Goal: Task Accomplishment & Management: Complete application form

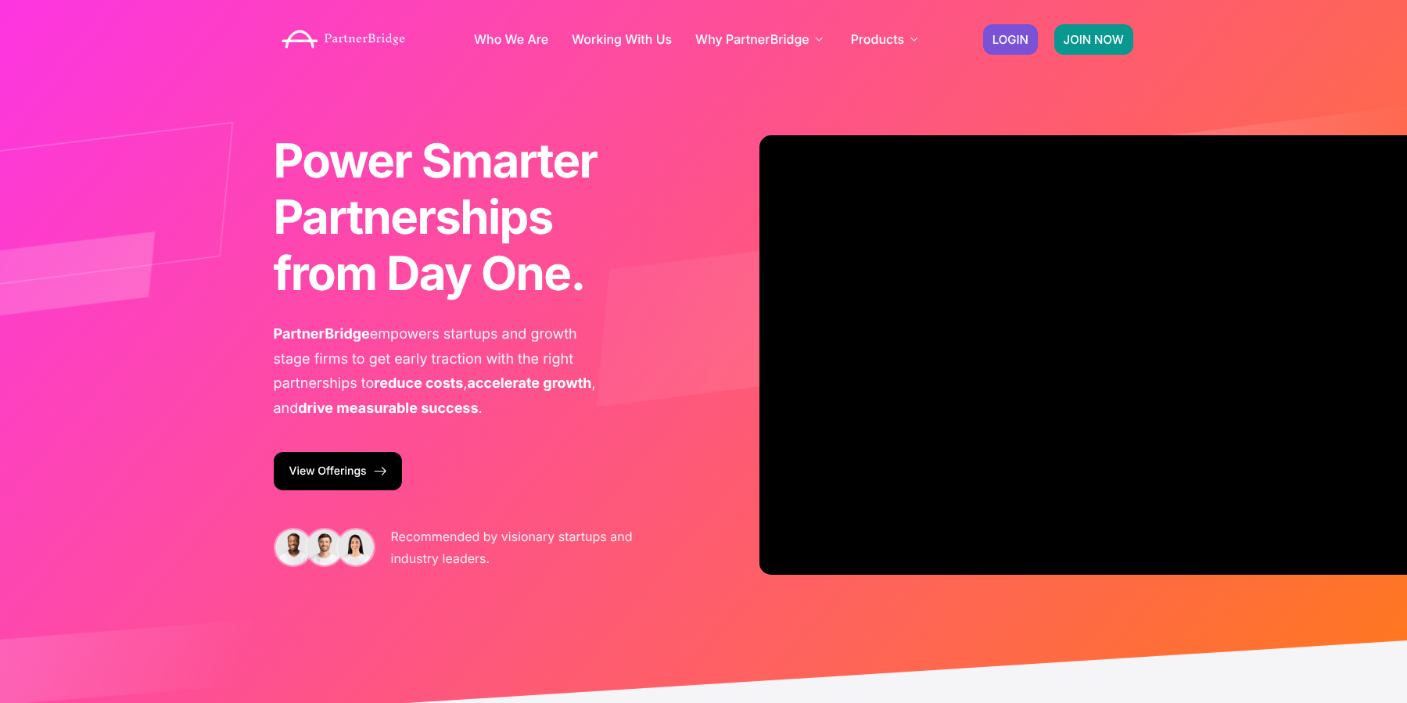
click at [1118, 26] on link "JOIN NOW" at bounding box center [1094, 39] width 79 height 31
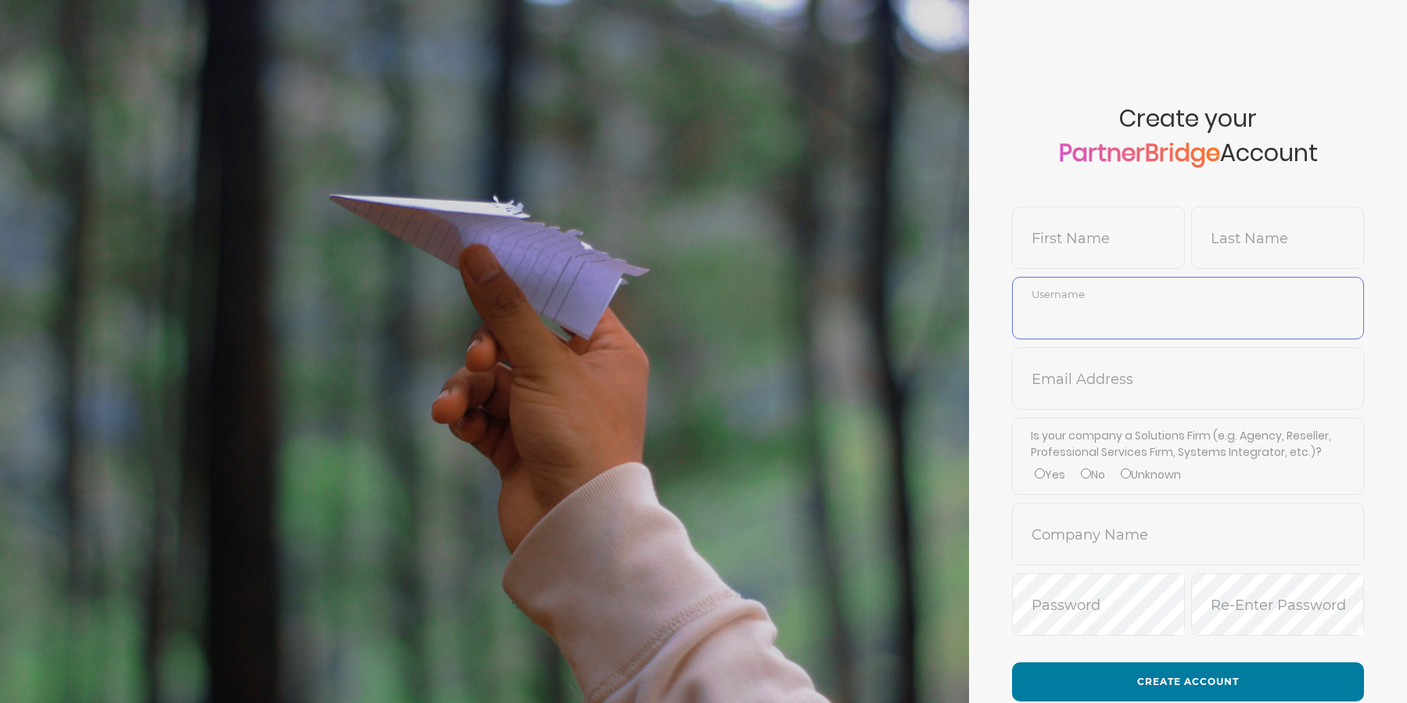
type input "LaylaKhan"
click at [1131, 395] on input "text" at bounding box center [1188, 391] width 350 height 38
drag, startPoint x: 1110, startPoint y: 269, endPoint x: 1108, endPoint y: 256, distance: 13.5
click at [1109, 268] on div "First Name" at bounding box center [1098, 242] width 173 height 70
click at [1107, 252] on input "text" at bounding box center [1098, 250] width 171 height 38
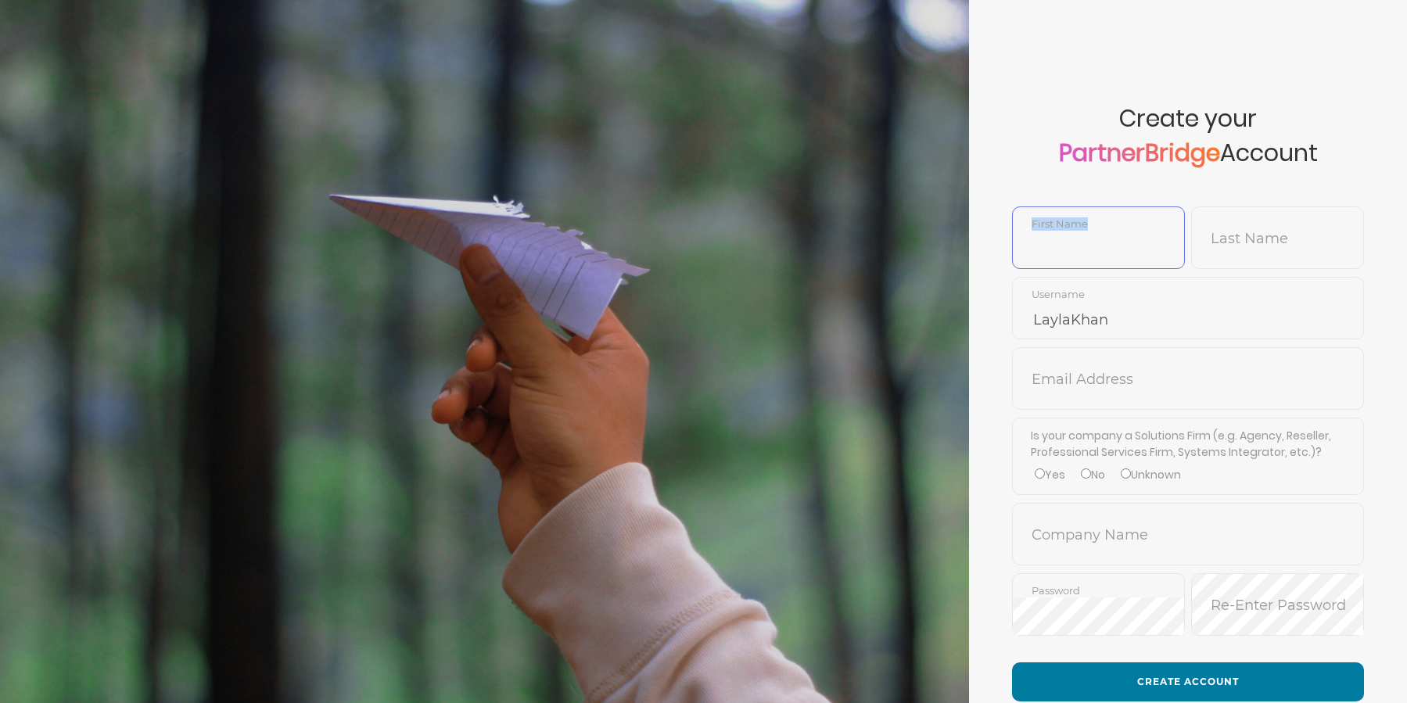
paste input "@unanet.com"
type input "@unanet.com"
type input "Rachel"
type input "Collie"
type input "RachelCollie"
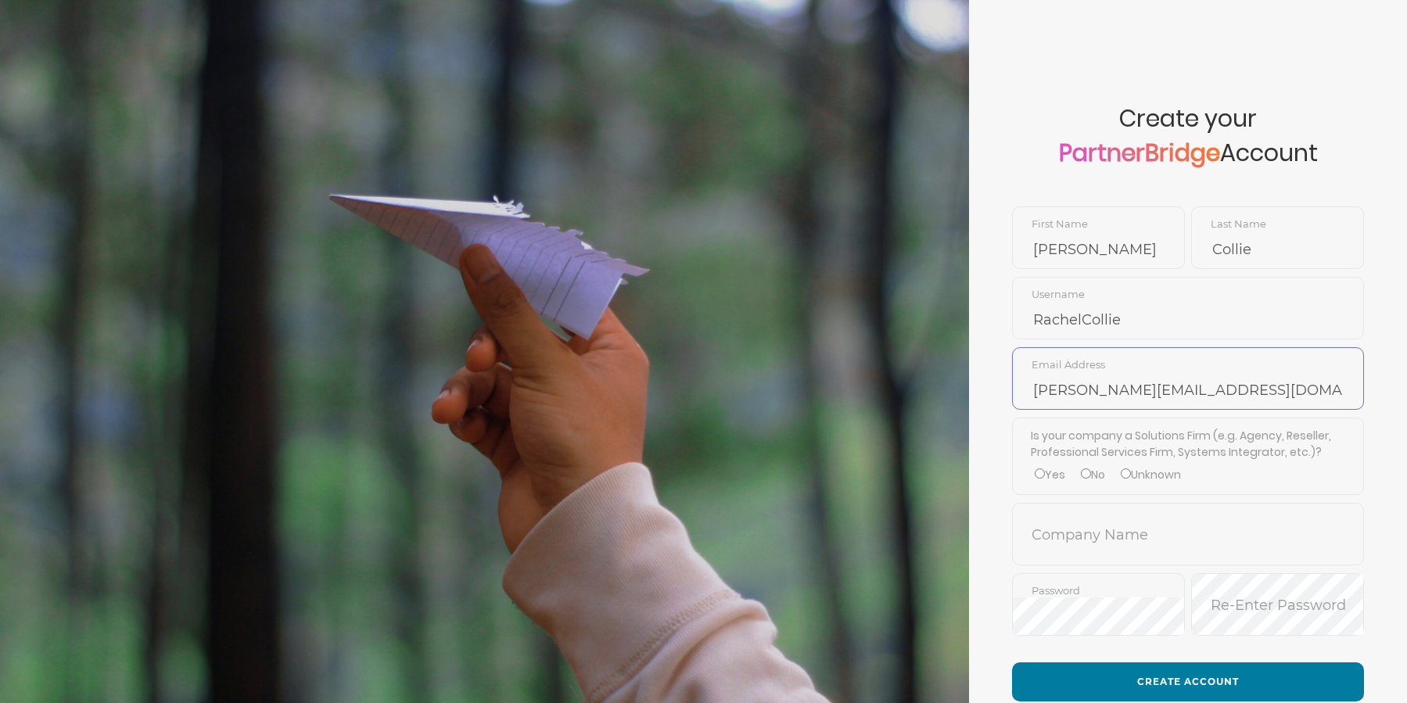
type input "rachel.collie@partnerbridge.io"
click at [1100, 474] on label "No" at bounding box center [1093, 475] width 24 height 16
click at [1091, 474] on input "No" at bounding box center [1086, 474] width 10 height 10
radio input "true"
click at [1100, 509] on span "Company Name" at bounding box center [1188, 534] width 352 height 63
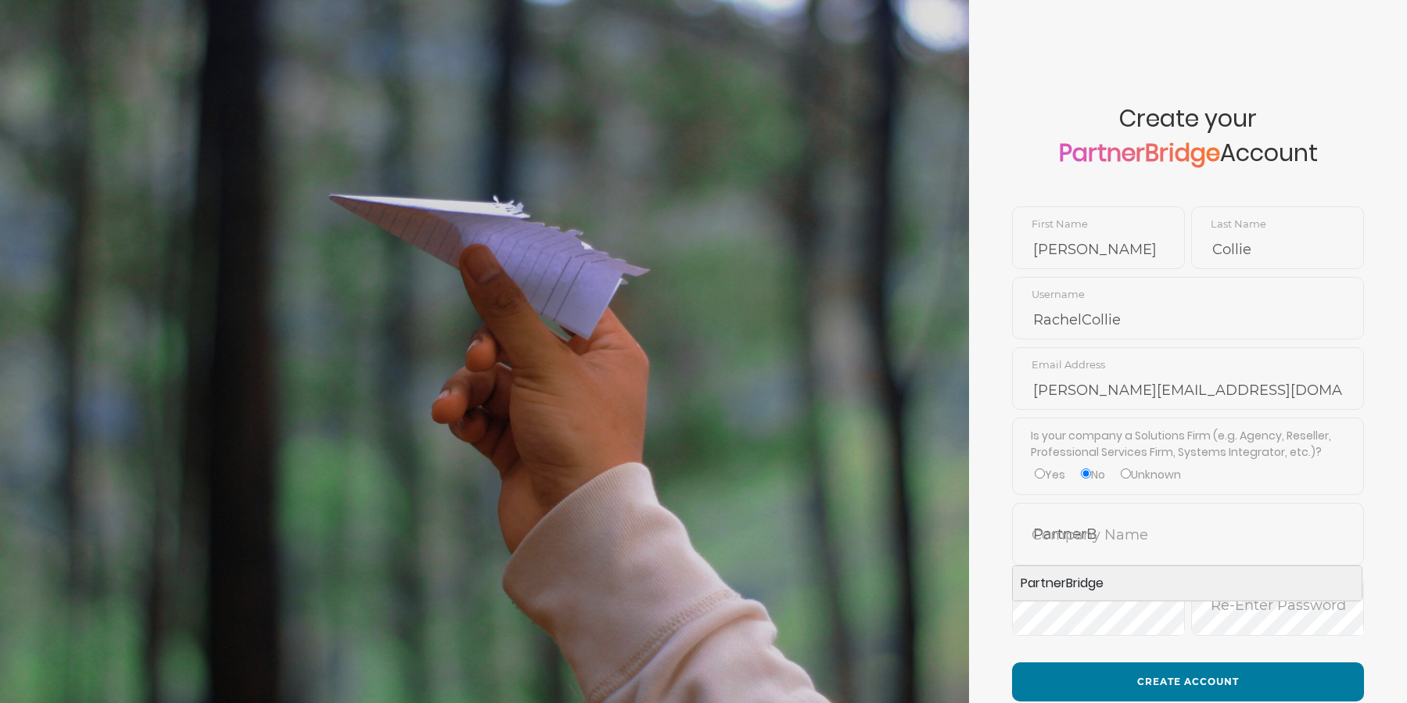
click at [1066, 577] on li "PartnerBridge" at bounding box center [1187, 583] width 349 height 34
type input "PartnerBridge"
click at [1116, 552] on input "PartnerBridge" at bounding box center [1188, 546] width 350 height 38
click at [1072, 589] on span "Password" at bounding box center [1098, 604] width 173 height 63
click at [1000, 571] on form "Create your PartnerBridge Account Rachel First Name Collie Last Name RachelColl…" at bounding box center [1188, 408] width 438 height 816
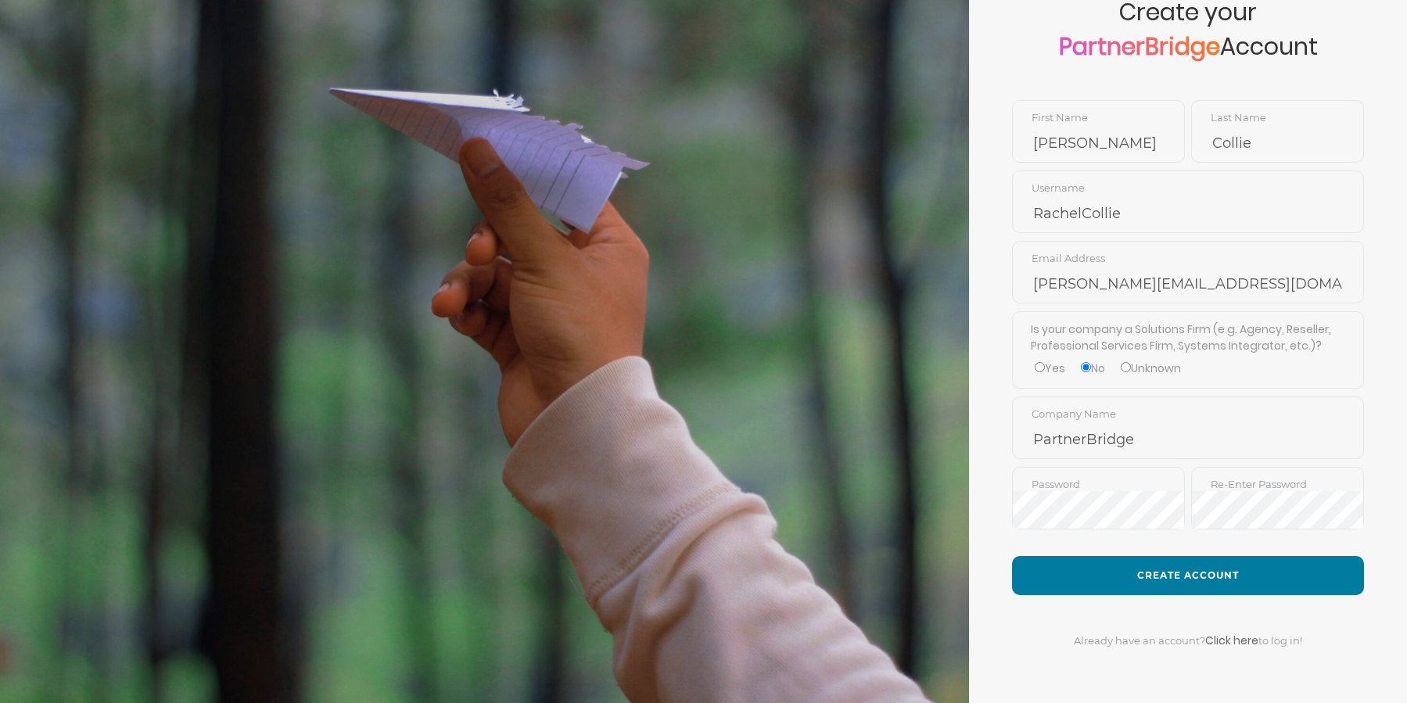
scroll to position [113, 0]
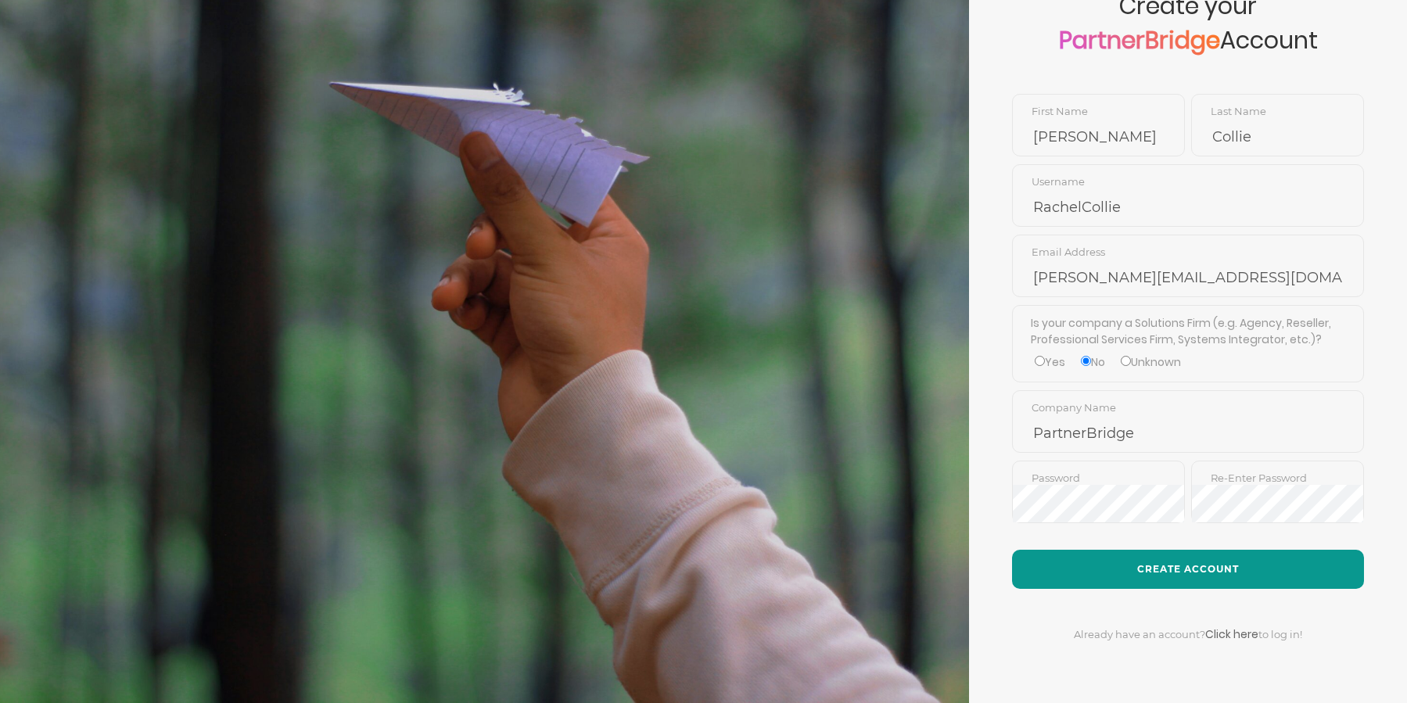
click at [1163, 559] on button "Create Account" at bounding box center [1188, 569] width 352 height 39
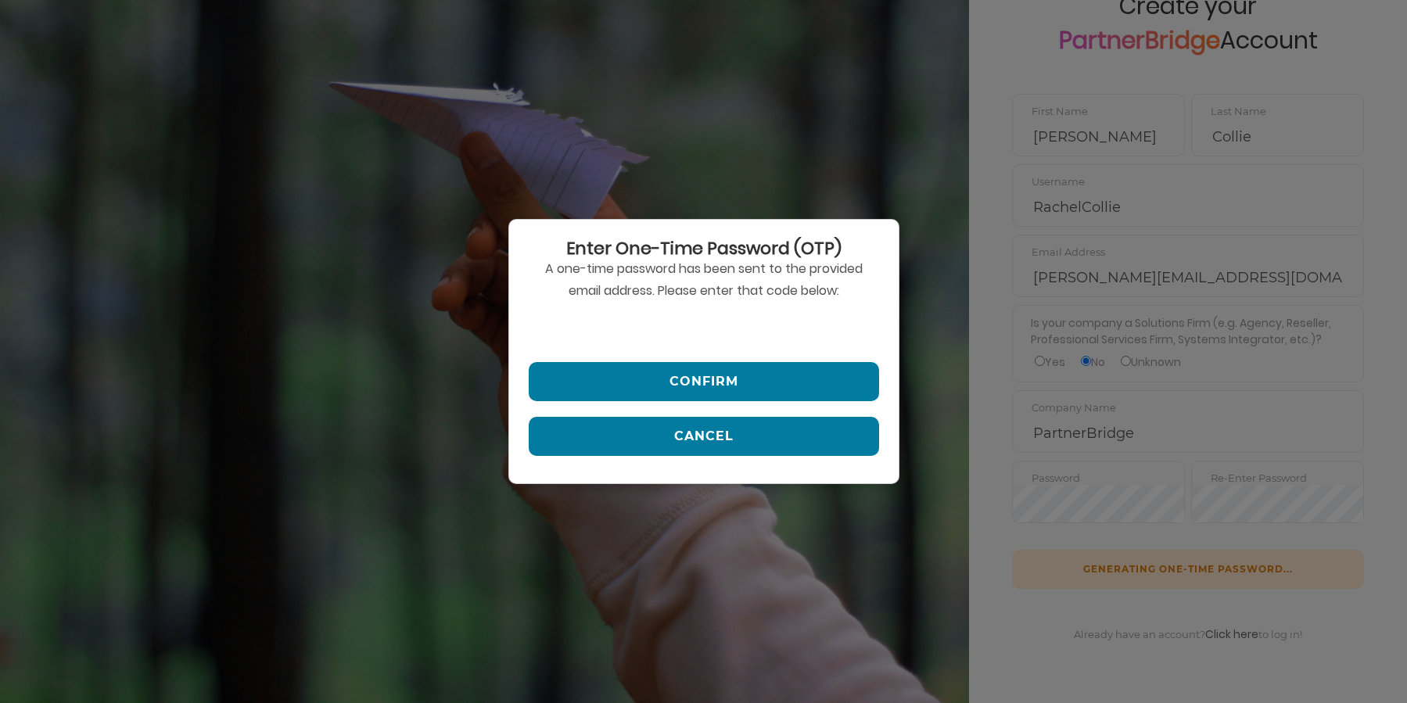
click at [712, 325] on input "text" at bounding box center [704, 328] width 350 height 38
click at [713, 322] on input "text" at bounding box center [704, 328] width 350 height 38
paste input "978377"
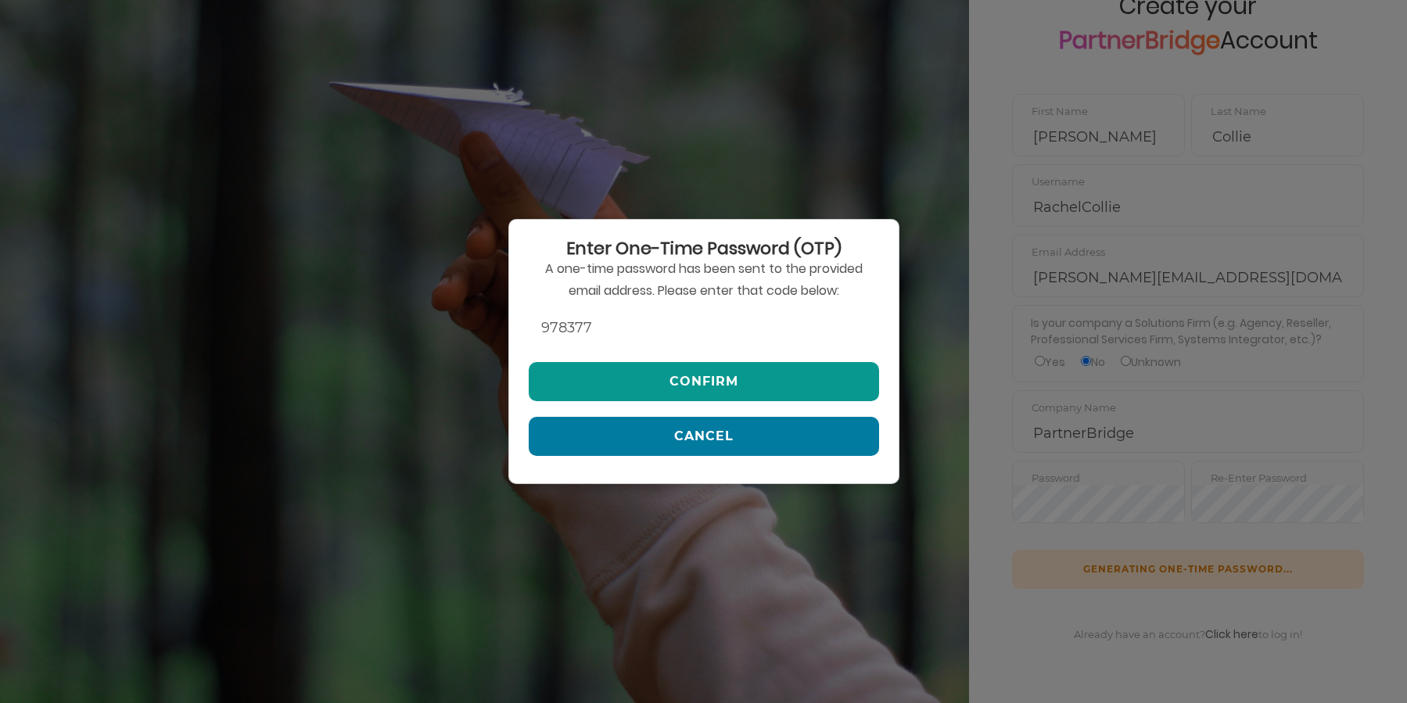
type input "978377"
click at [710, 372] on button "Confirm" at bounding box center [704, 381] width 350 height 39
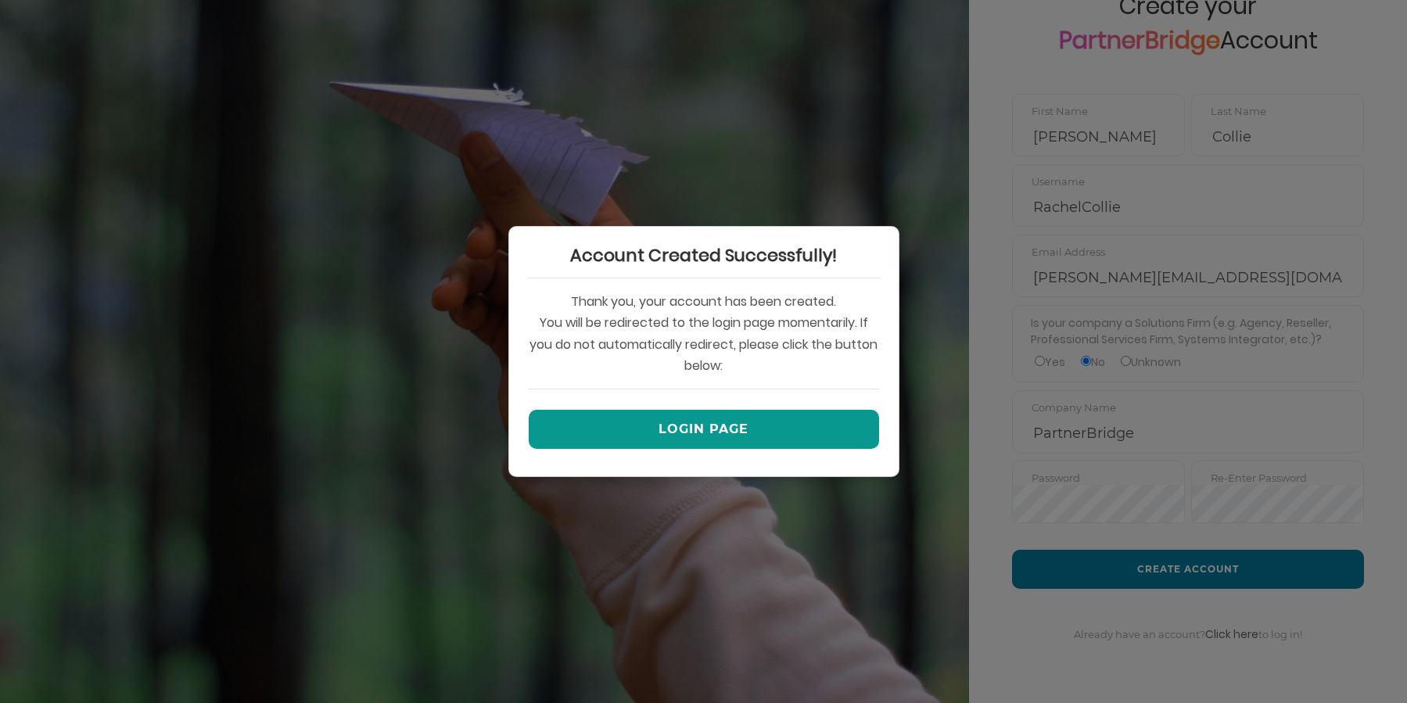
click at [717, 419] on button "Login Page" at bounding box center [704, 429] width 350 height 39
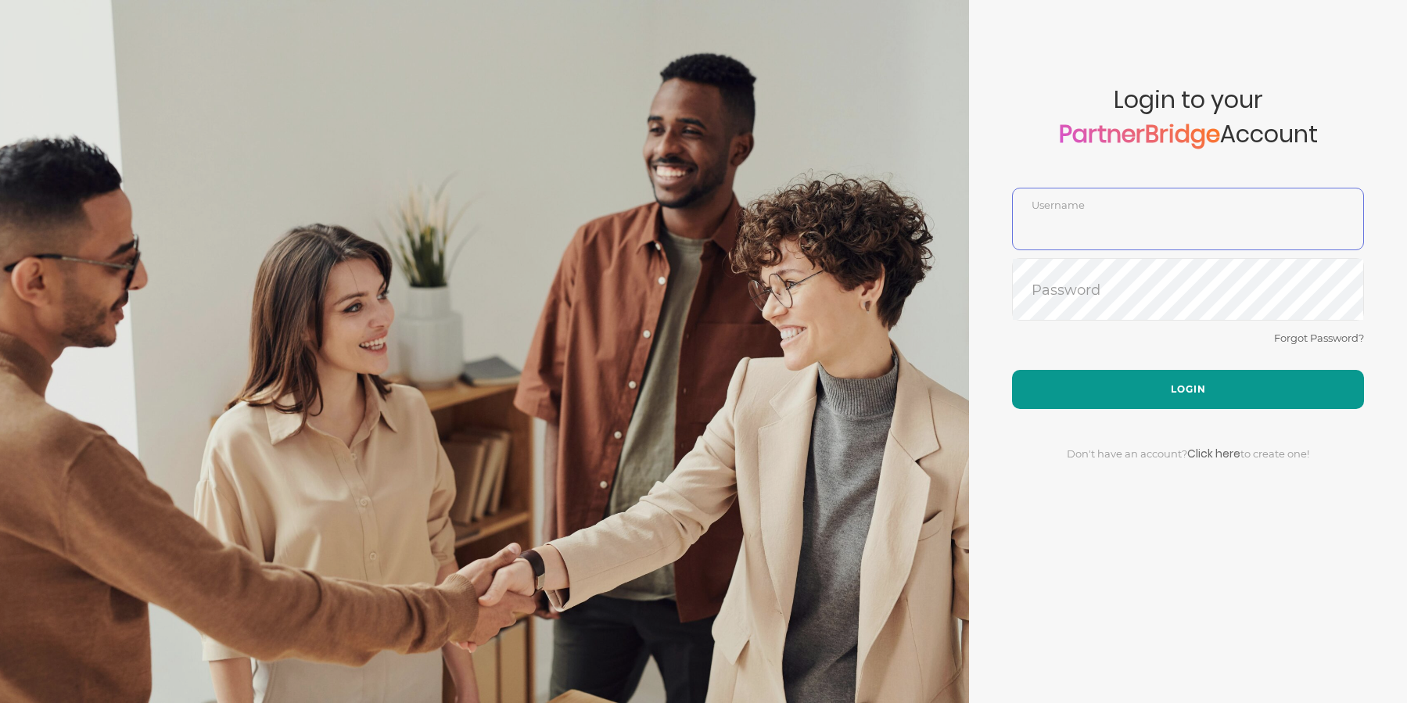
type input "RachelCollie"
click at [1191, 381] on button "Login" at bounding box center [1188, 389] width 352 height 39
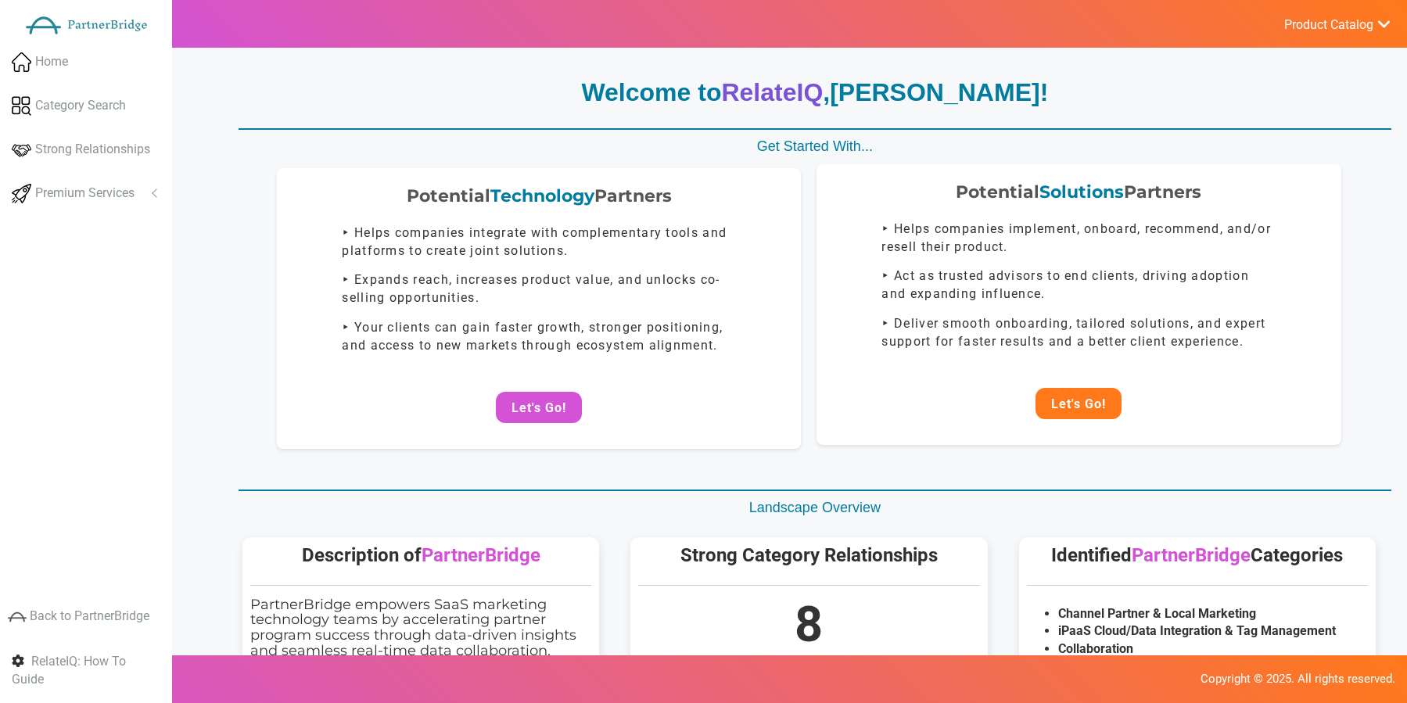
click at [1092, 405] on button "Let's Go!" at bounding box center [1079, 403] width 86 height 31
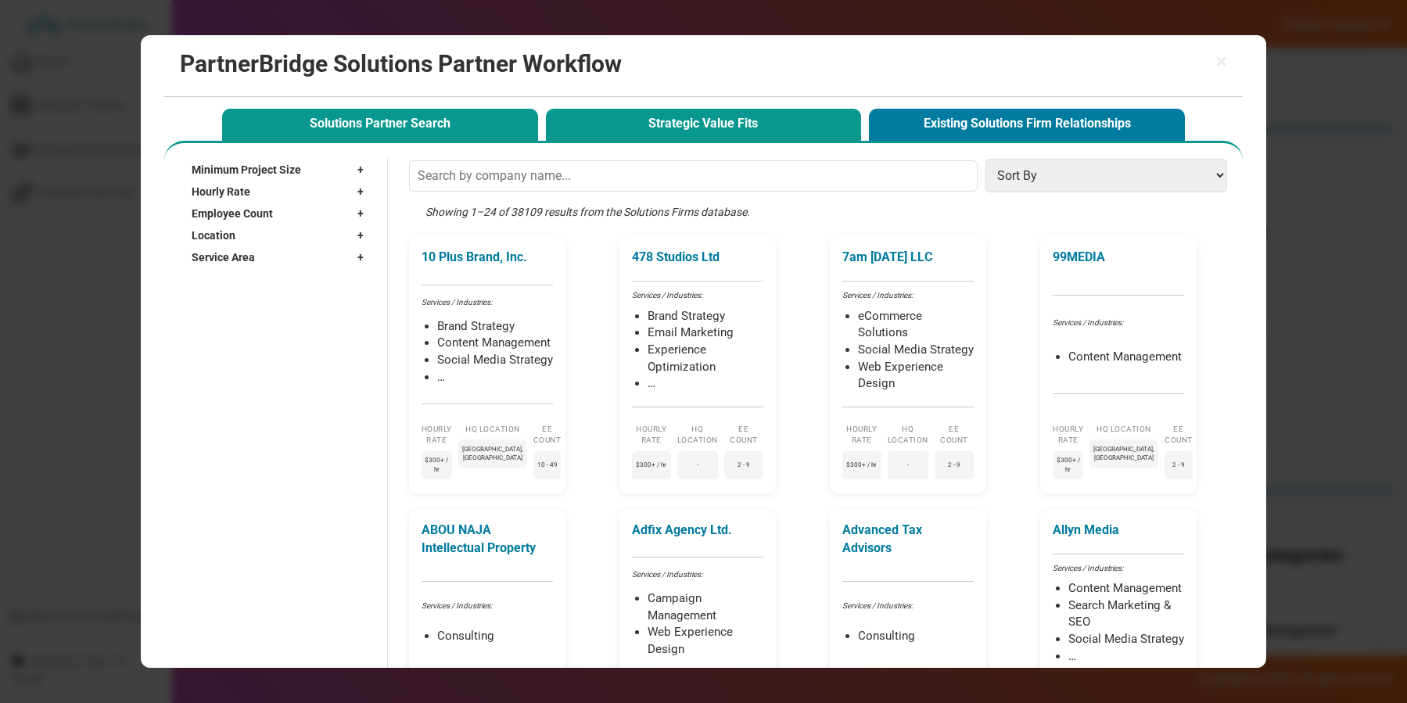
click at [751, 126] on button "Strategic Value Fits" at bounding box center [704, 125] width 316 height 32
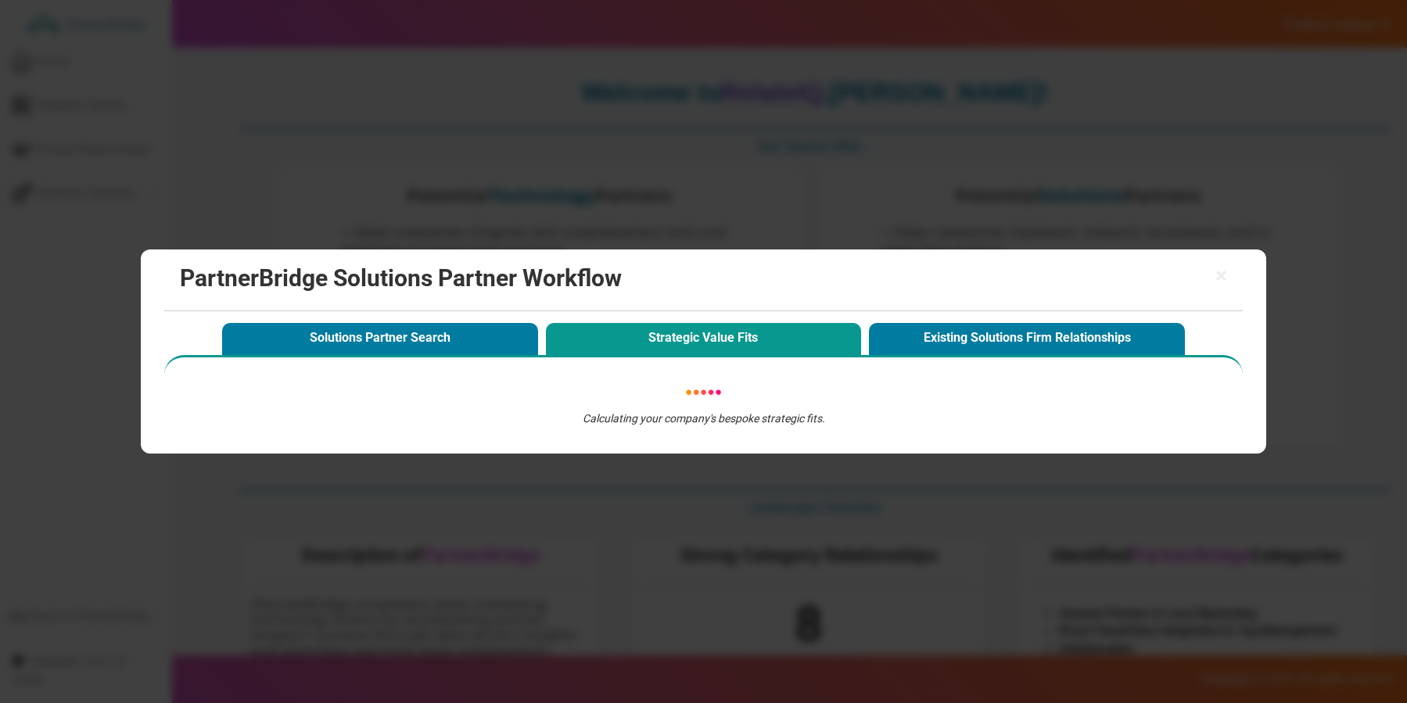
drag, startPoint x: 1191, startPoint y: 253, endPoint x: 1202, endPoint y: 259, distance: 12.2
click at [1191, 253] on div "× PartnerBridge Solutions Partner Workflow" at bounding box center [703, 281] width 1079 height 62
click at [1213, 267] on h2 "PartnerBridge Solutions Partner Workflow" at bounding box center [704, 278] width 1048 height 26
click at [1219, 271] on span "×" at bounding box center [1222, 276] width 12 height 22
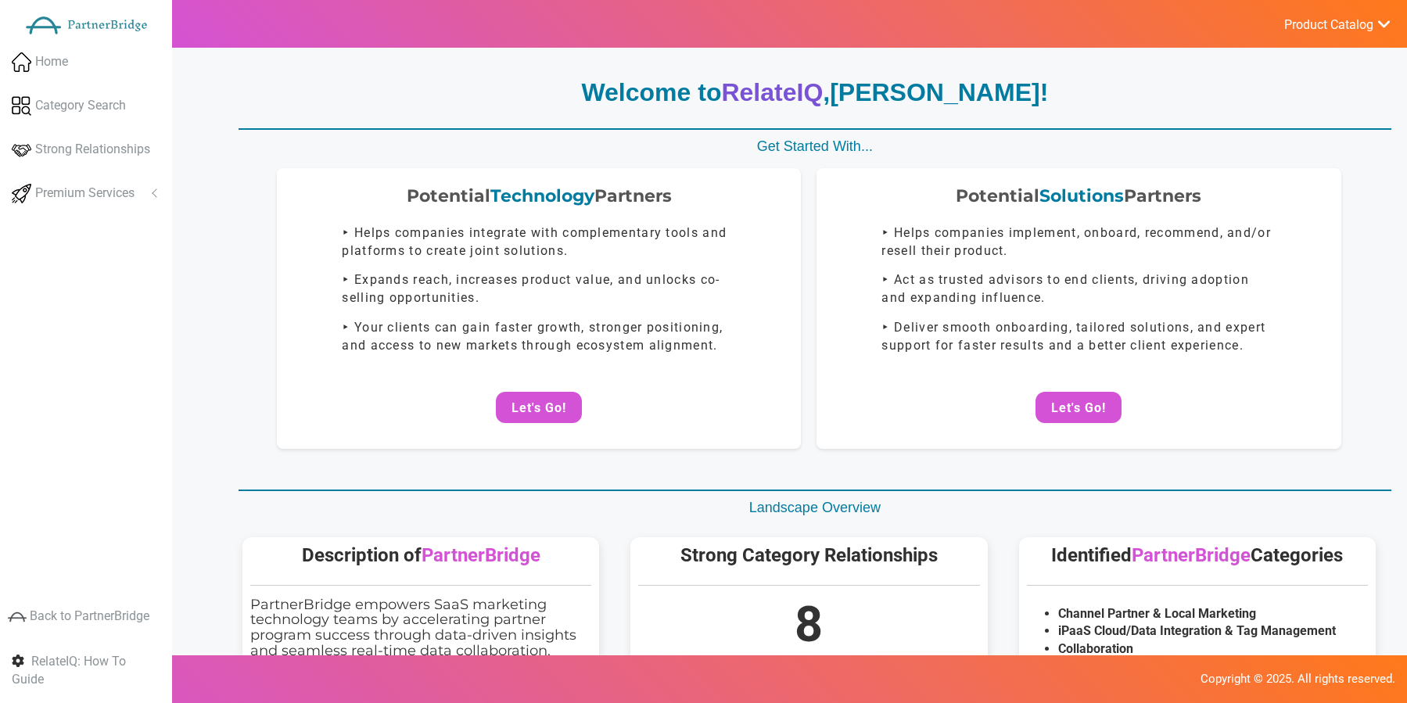
click at [505, 47] on div "Product Catalog RelateIQ - Premium Precision Insights - Upgrade? DataStream - U…" at bounding box center [781, 24] width 1251 height 48
click at [113, 103] on span "Category Search" at bounding box center [80, 106] width 91 height 18
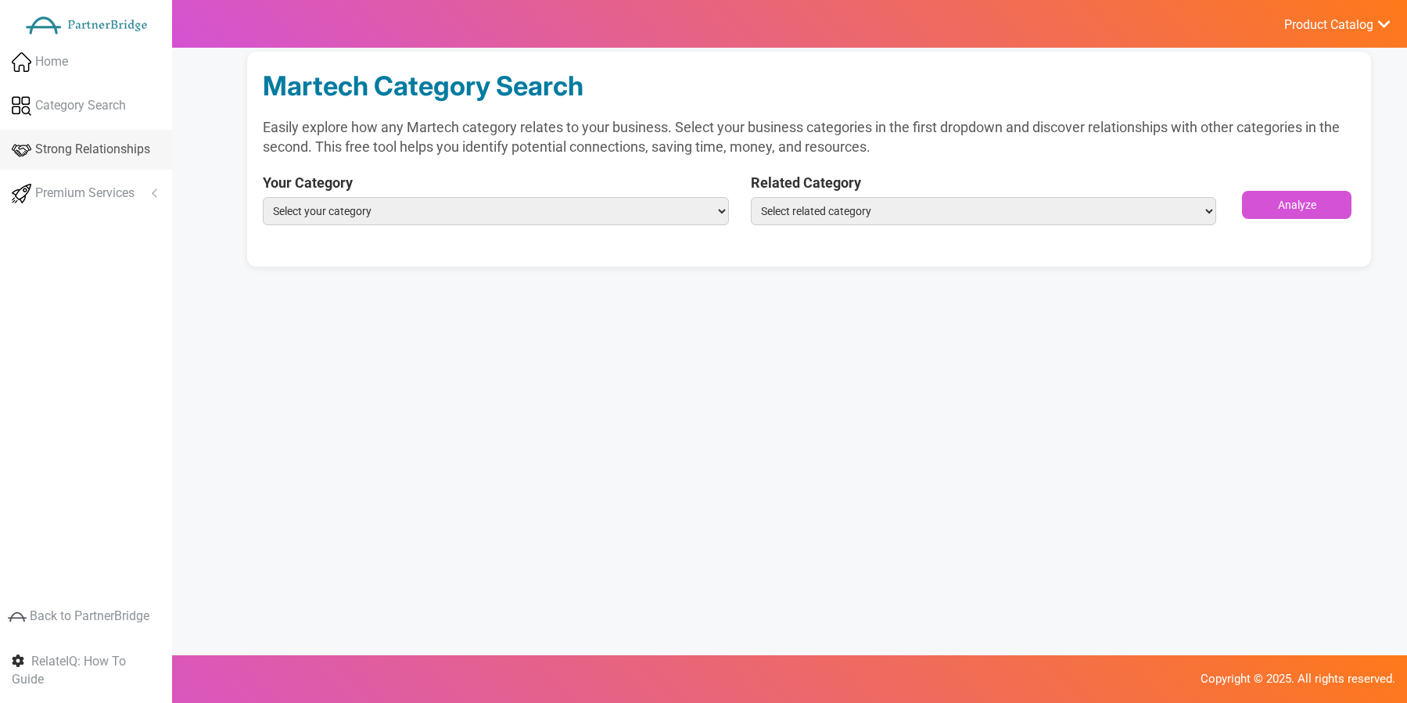
click at [88, 133] on link "Strong Relationships" at bounding box center [86, 150] width 172 height 40
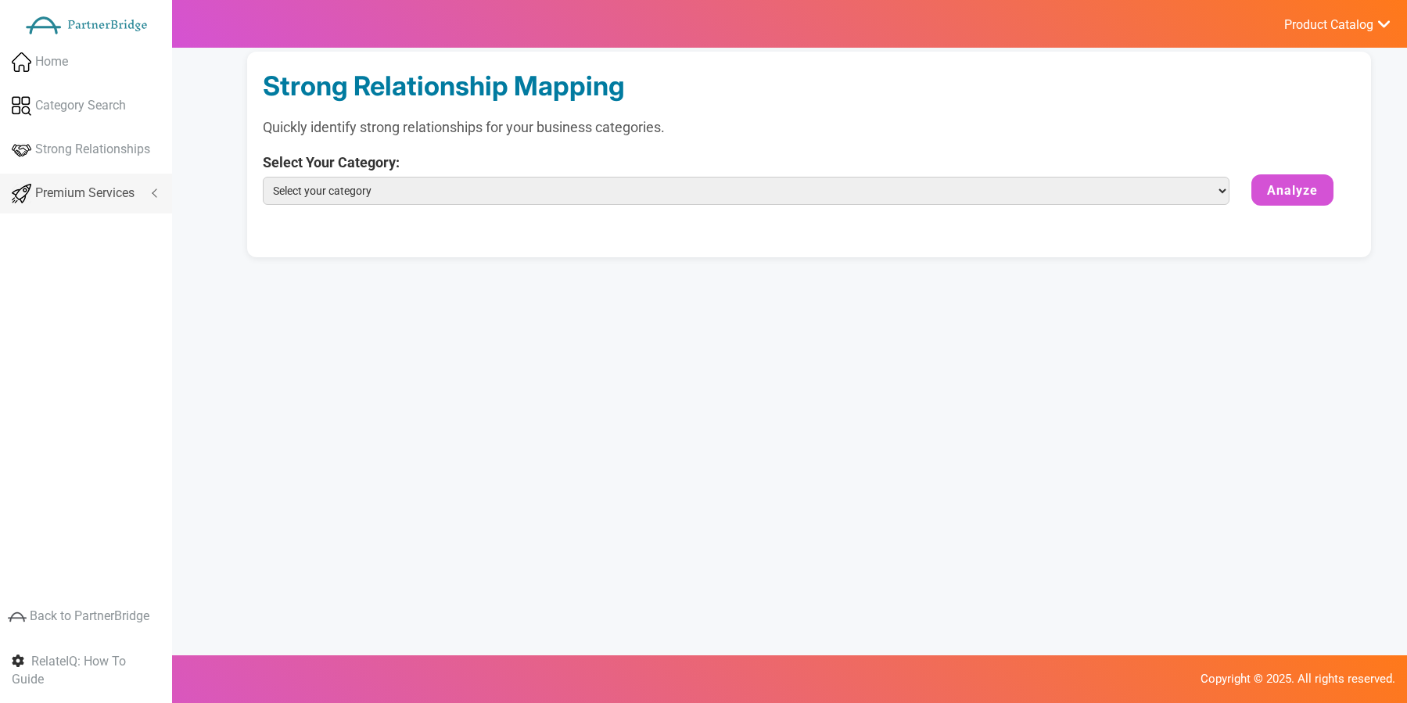
click at [94, 199] on span "Premium Services" at bounding box center [84, 194] width 99 height 18
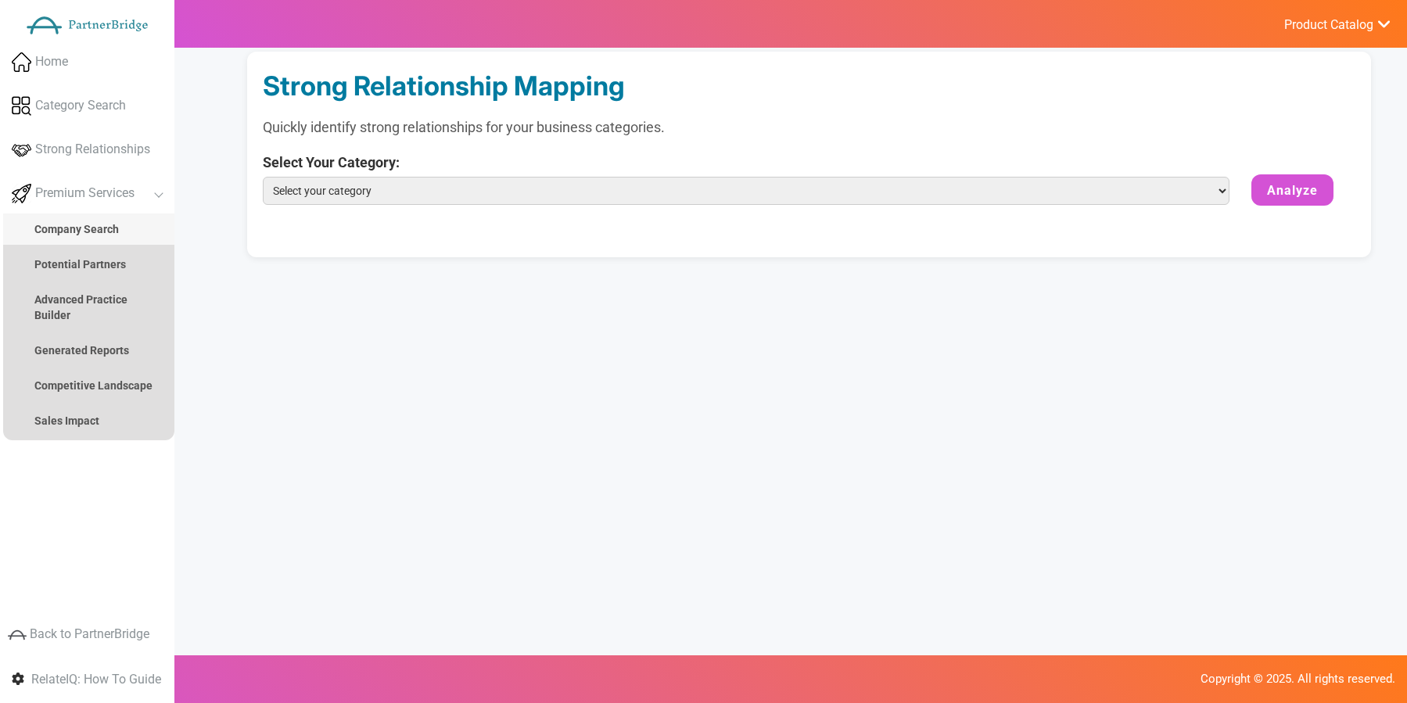
click at [95, 215] on link "Company Search" at bounding box center [88, 229] width 171 height 31
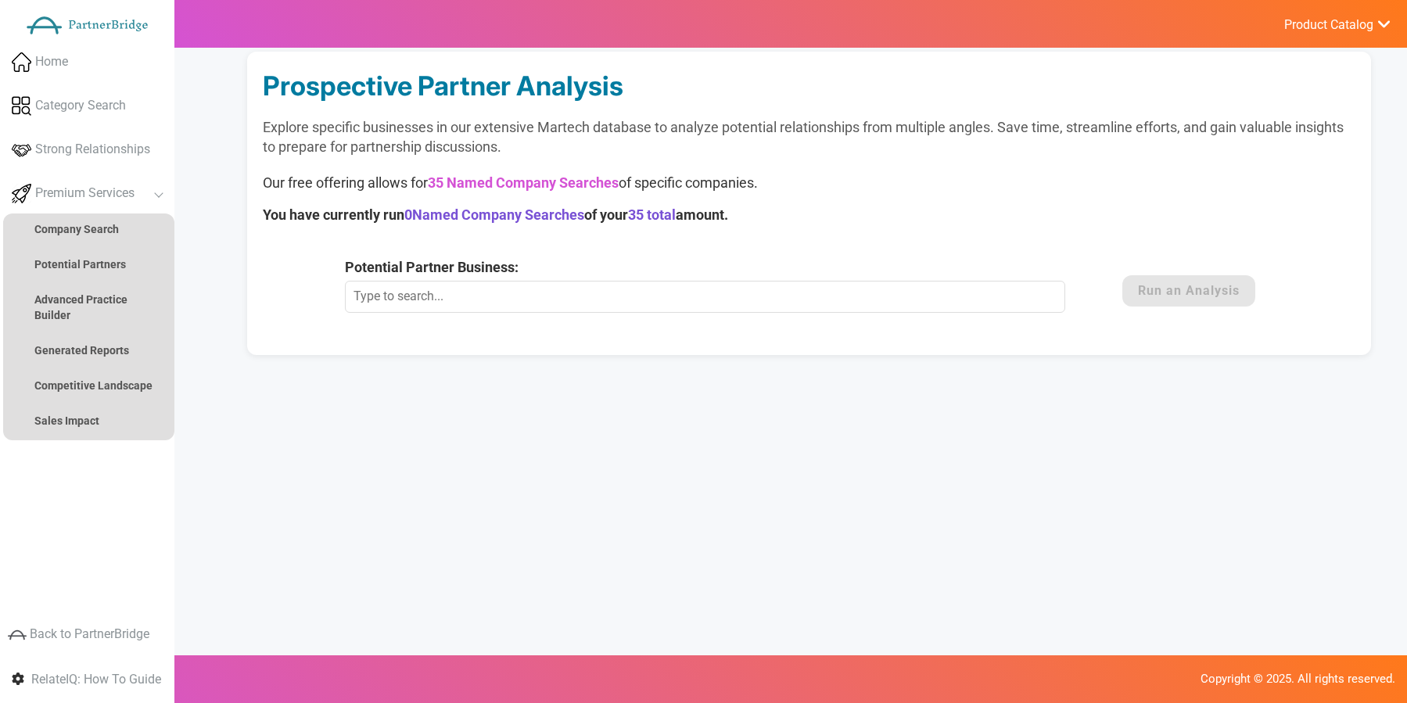
click at [477, 273] on label "Potential Partner Business:" at bounding box center [724, 267] width 759 height 20
click at [477, 281] on input "Potential Partner Business:" at bounding box center [705, 296] width 721 height 31
click at [490, 285] on input "Potential Partner Business:" at bounding box center [705, 296] width 721 height 31
type input "DemandB"
type input "C"
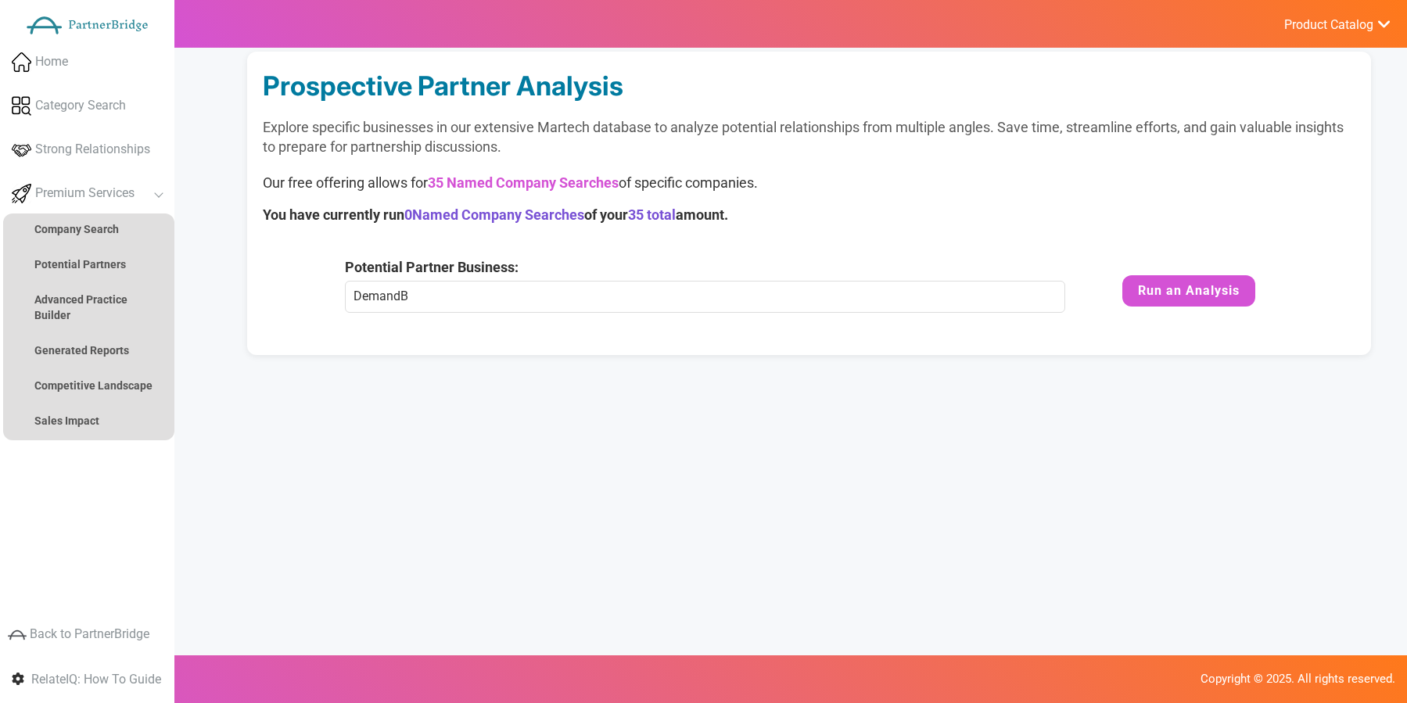
type input "Demandbase (former Engagio and InsideView)"
click at [70, 137] on link "Strong Relationships" at bounding box center [87, 150] width 174 height 40
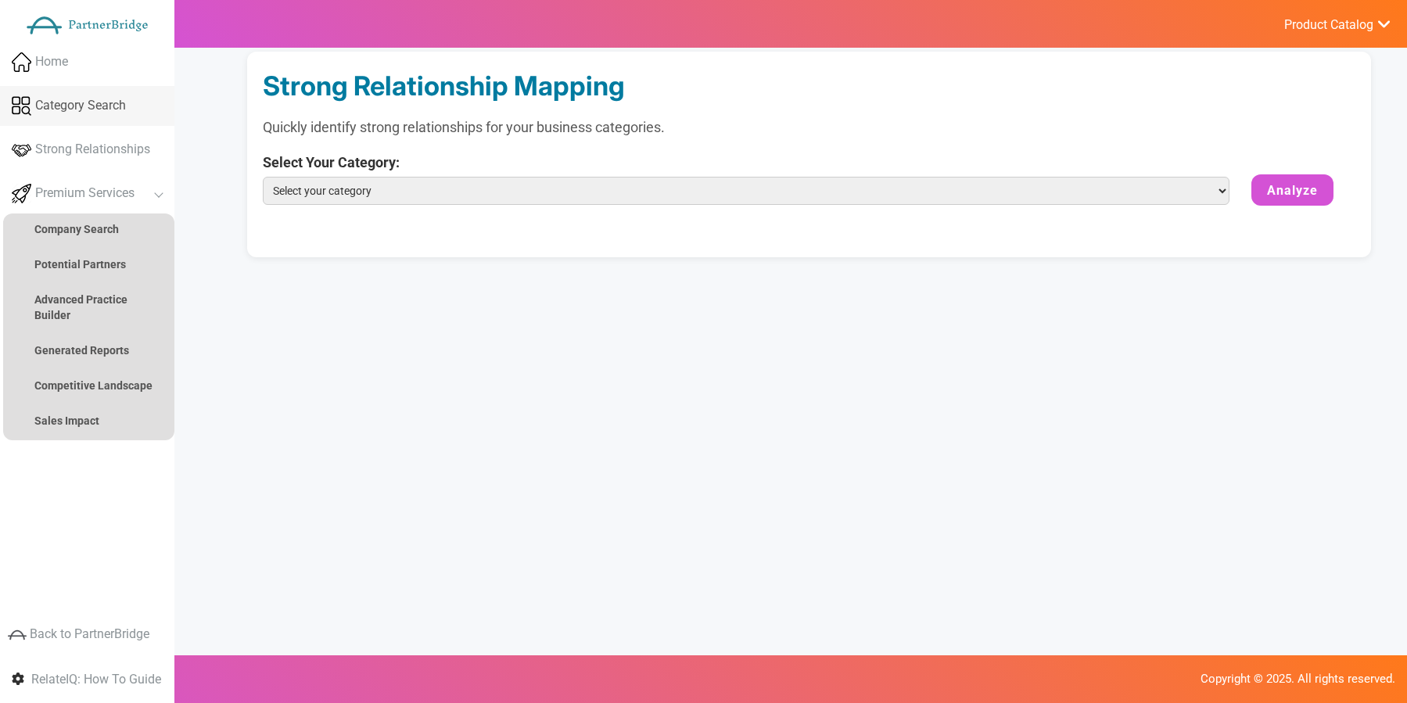
click at [76, 113] on span "Category Search" at bounding box center [80, 106] width 91 height 18
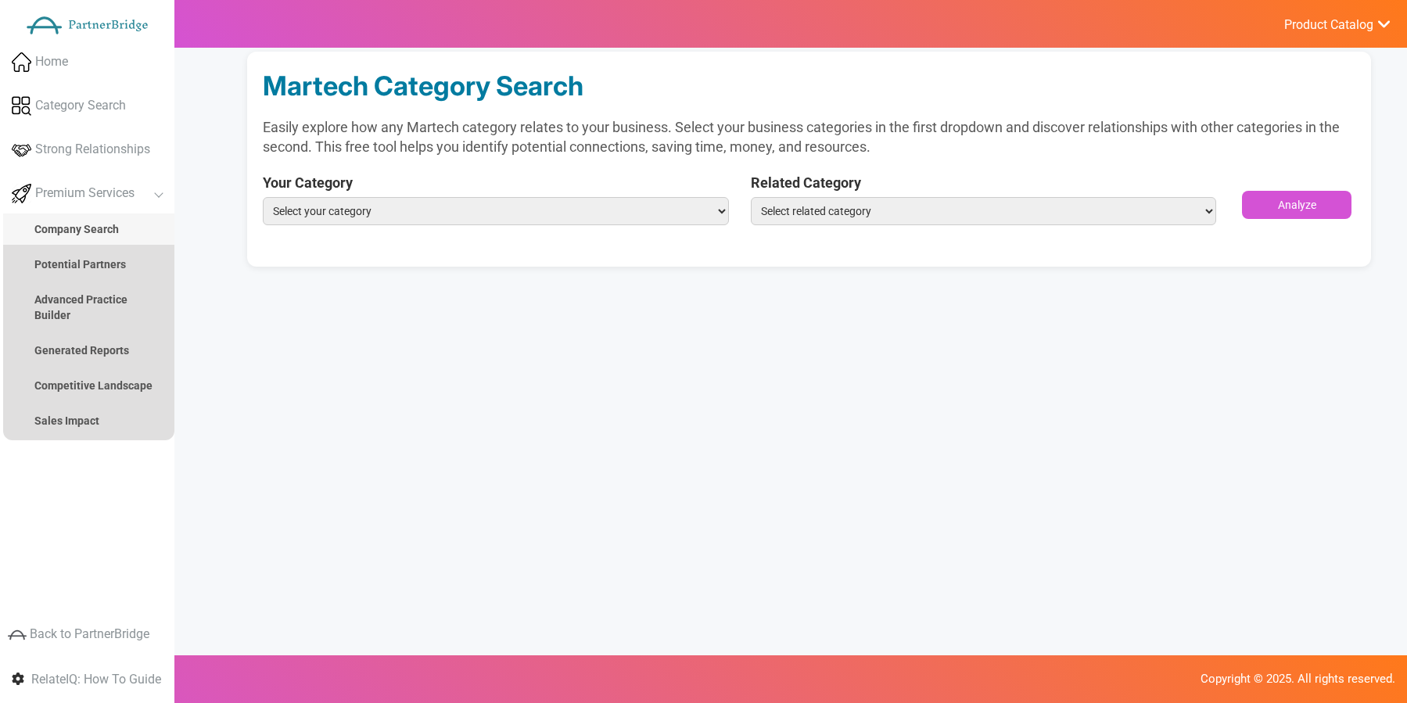
click at [63, 218] on link "Company Search" at bounding box center [88, 229] width 171 height 31
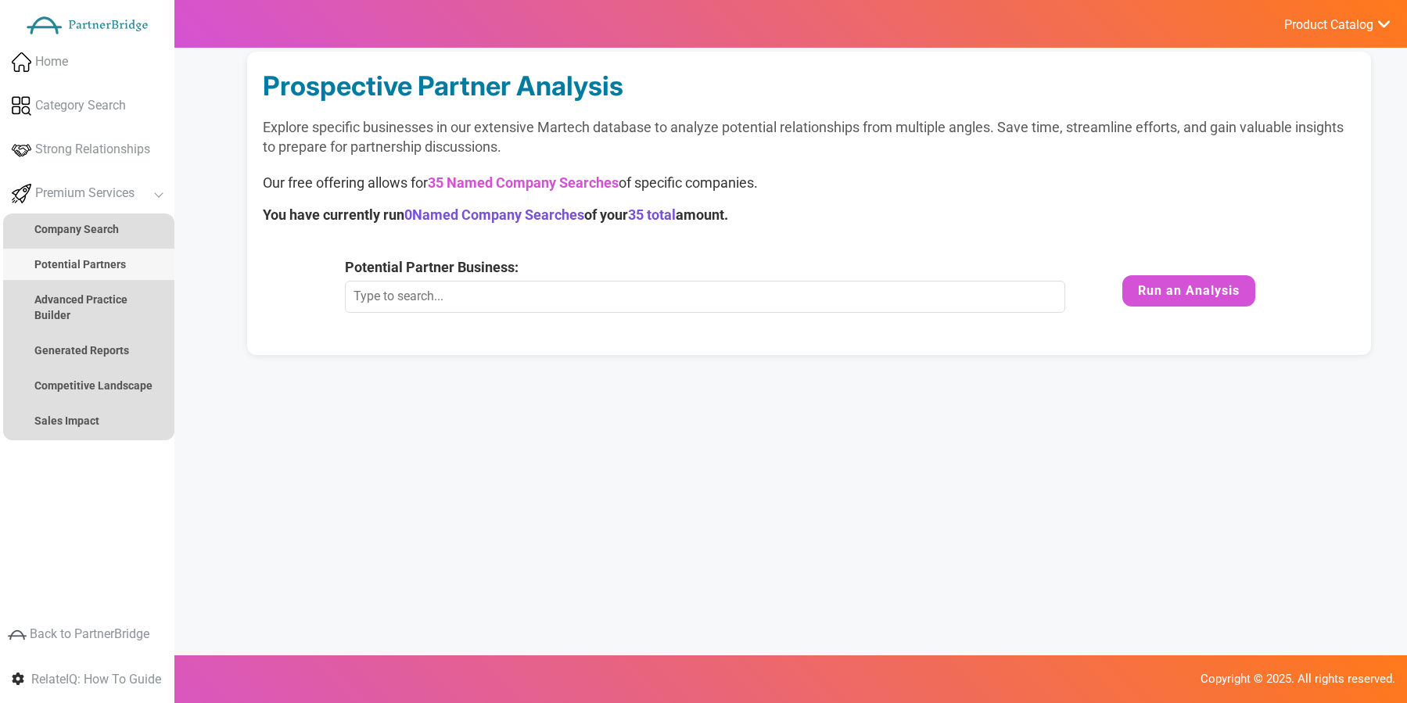
click at [70, 251] on link "Potential Partners" at bounding box center [88, 264] width 171 height 31
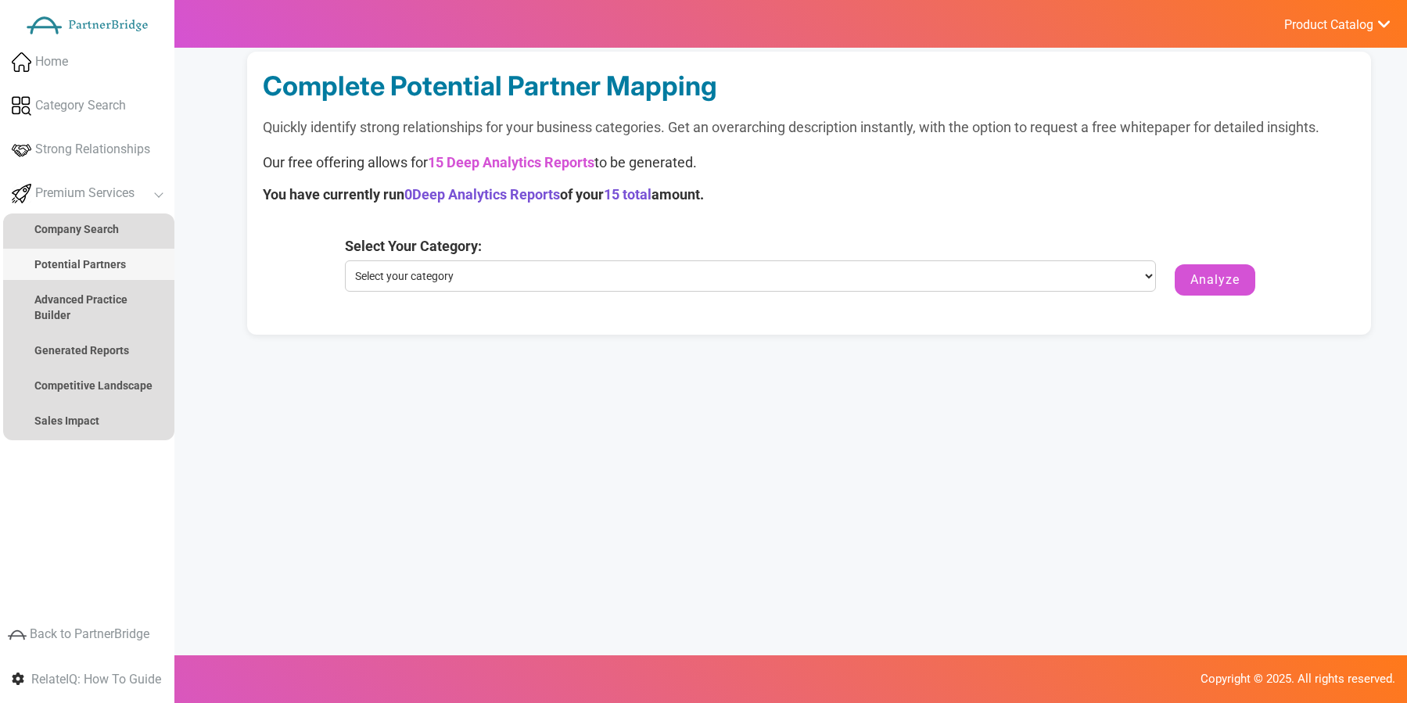
click at [74, 279] on link "Potential Partners" at bounding box center [88, 264] width 171 height 31
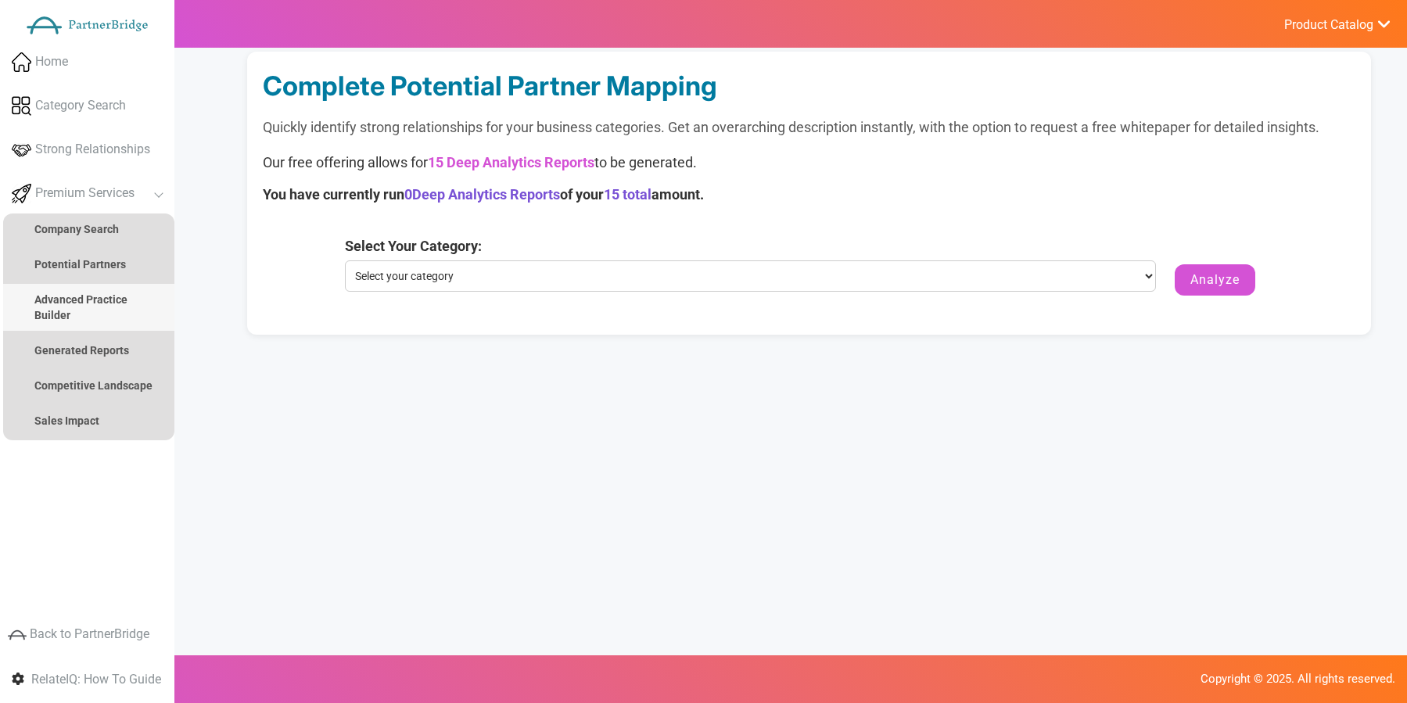
click at [74, 300] on strong "Advanced Practice Builder" at bounding box center [80, 307] width 93 height 28
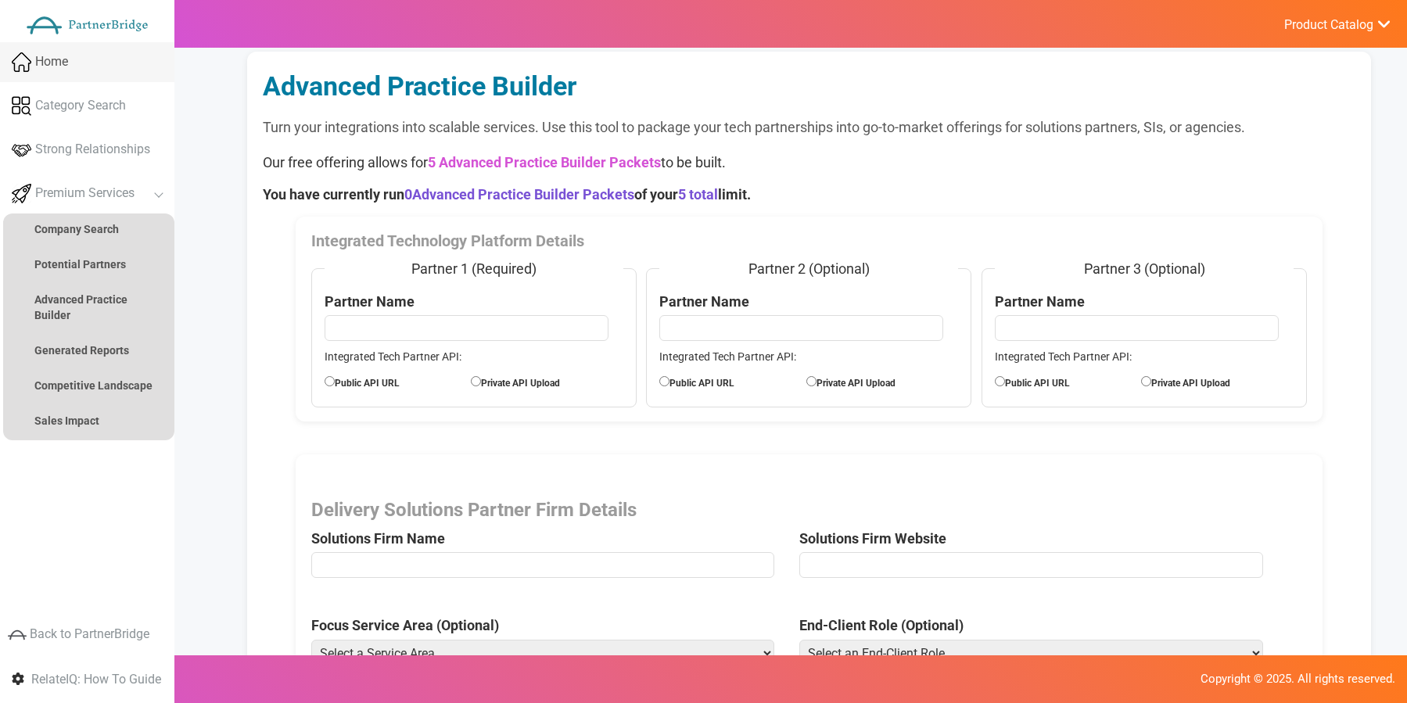
click at [61, 68] on span "Home" at bounding box center [51, 62] width 33 height 18
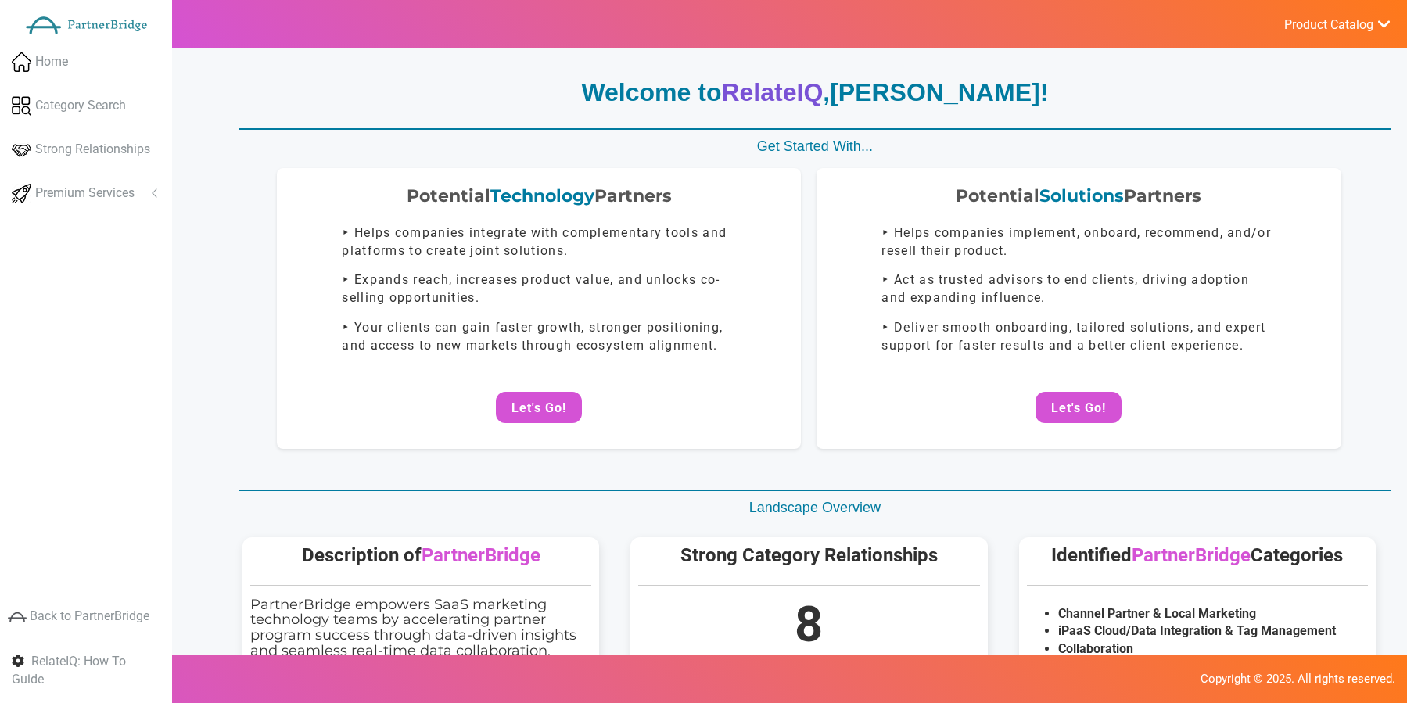
click at [1367, 15] on link "Product Catalog" at bounding box center [1329, 23] width 124 height 21
click at [1316, 149] on link "DataStream - Upgrade?" at bounding box center [1300, 135] width 184 height 31
drag, startPoint x: 1270, startPoint y: 13, endPoint x: 1283, endPoint y: 16, distance: 13.1
click at [1272, 13] on link "Product Catalog" at bounding box center [1329, 23] width 124 height 21
drag, startPoint x: 1287, startPoint y: 17, endPoint x: 1288, endPoint y: 33, distance: 15.7
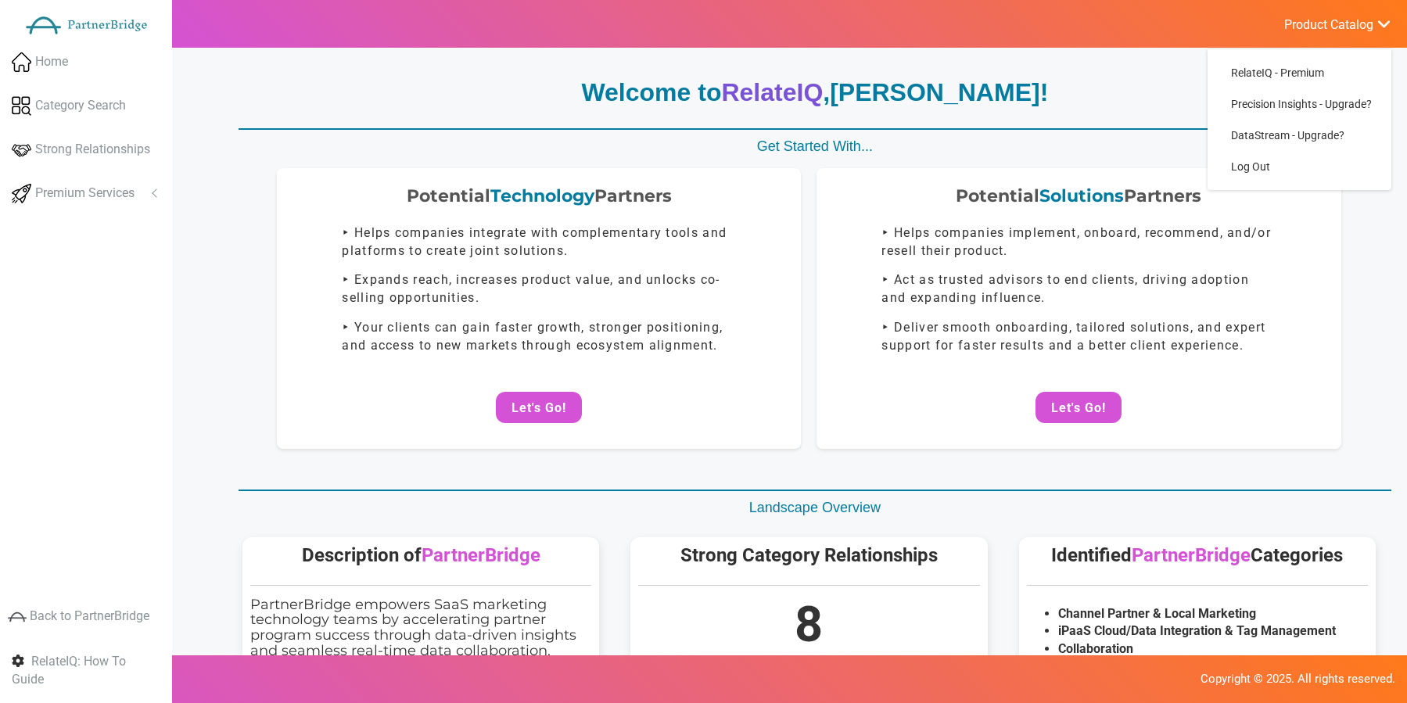
click at [1287, 18] on span "Product Catalog" at bounding box center [1329, 25] width 89 height 16
drag, startPoint x: 1305, startPoint y: 23, endPoint x: 1306, endPoint y: 56, distance: 32.9
click at [1306, 25] on span "Product Catalog" at bounding box center [1329, 25] width 89 height 16
click at [1261, 163] on link "Log Out" at bounding box center [1300, 166] width 184 height 31
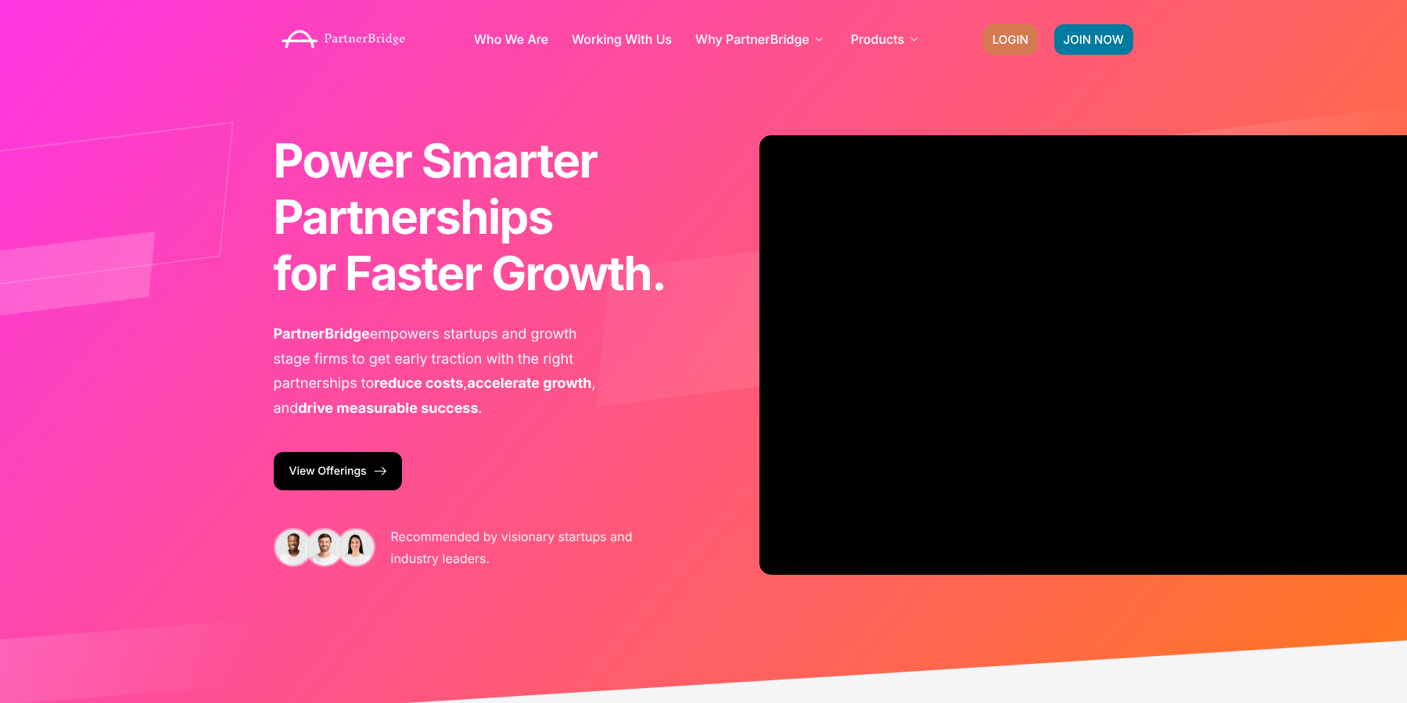
click at [1024, 24] on link "LOGIN" at bounding box center [1010, 39] width 55 height 31
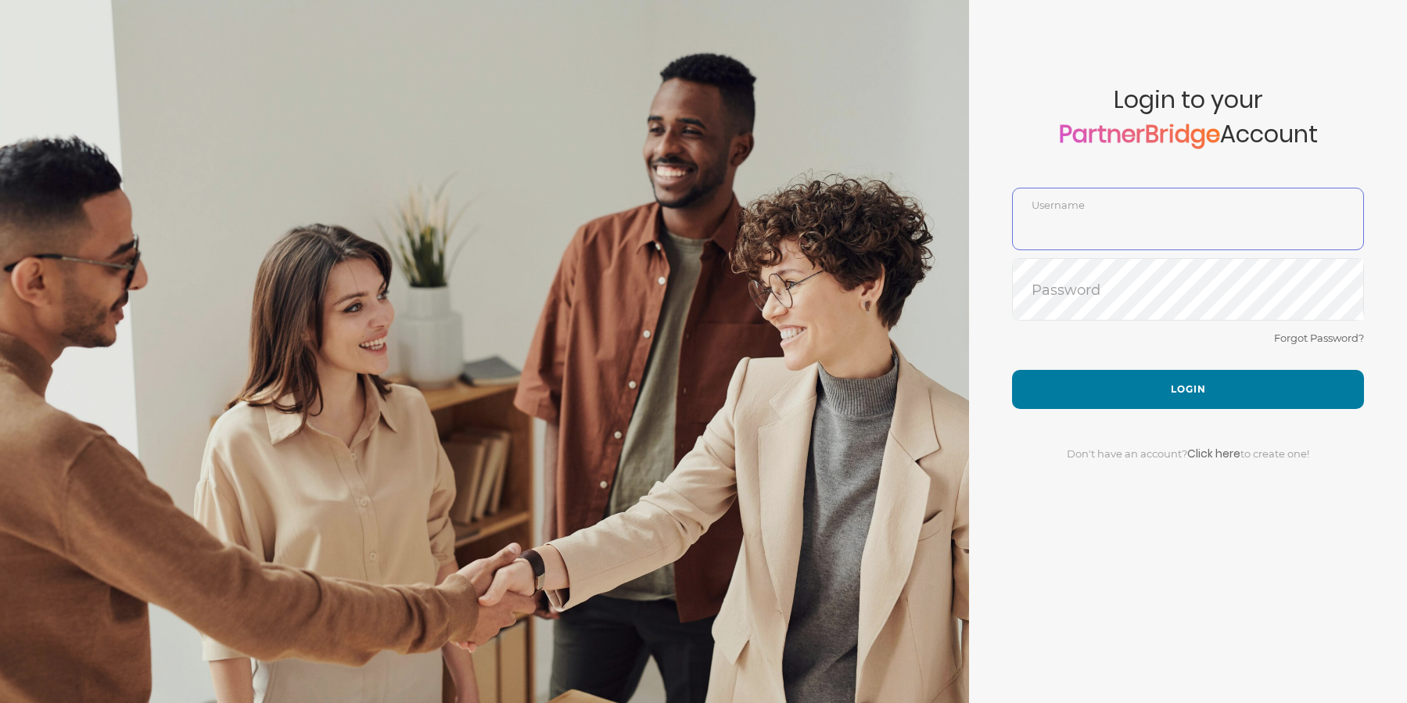
type input "RachelCollie"
drag, startPoint x: 1203, startPoint y: 359, endPoint x: 1205, endPoint y: 369, distance: 10.3
click at [1204, 361] on div "Forgot Password?" at bounding box center [1188, 349] width 352 height 41
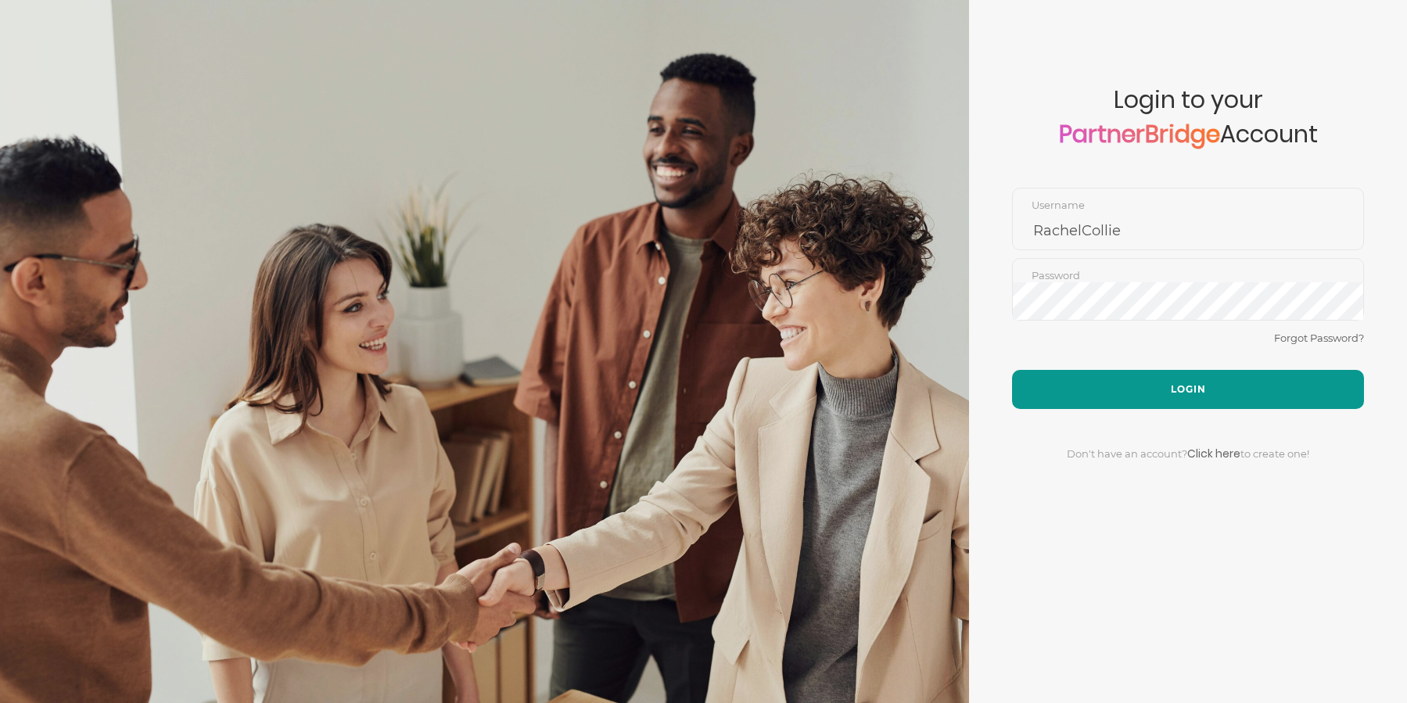
click at [1205, 371] on button "Login" at bounding box center [1188, 389] width 352 height 39
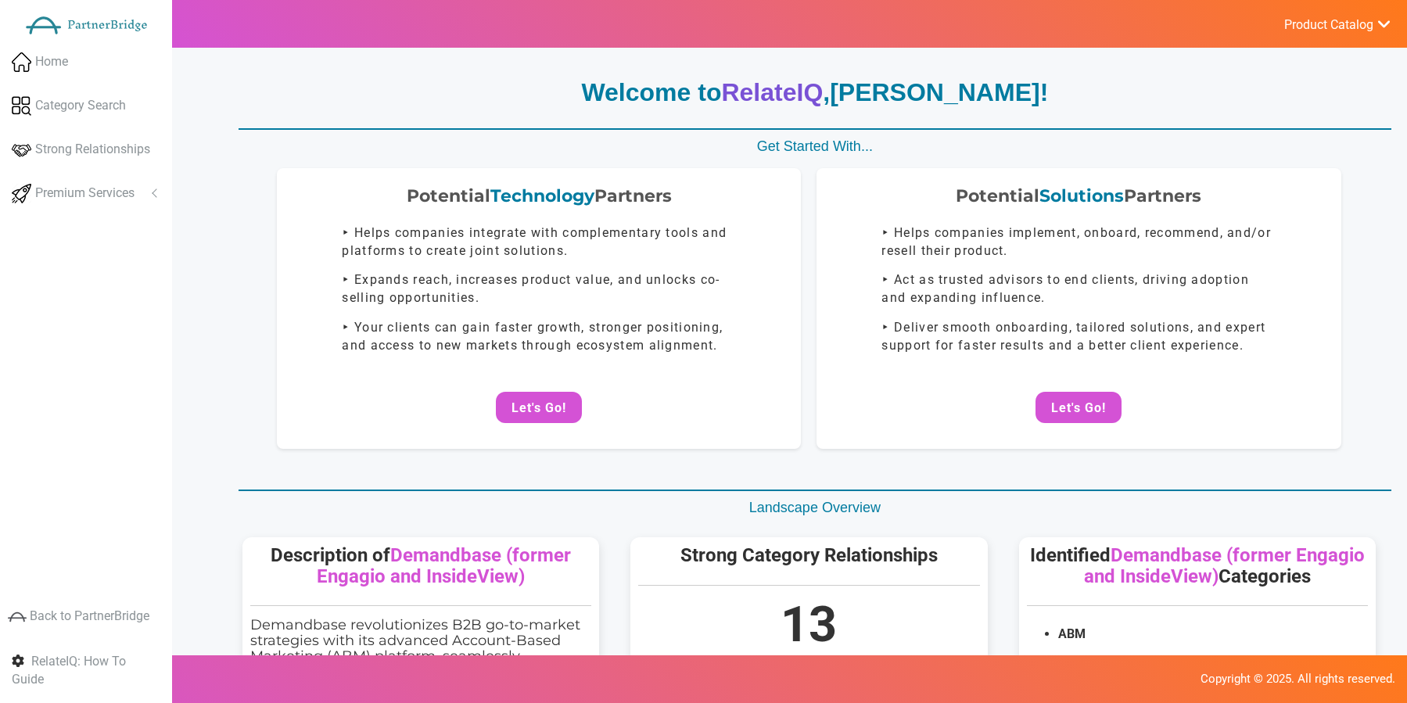
click at [800, 291] on div "Potential Technology Partners ‣ Helps companies integrate with complementary to…" at bounding box center [539, 308] width 524 height 281
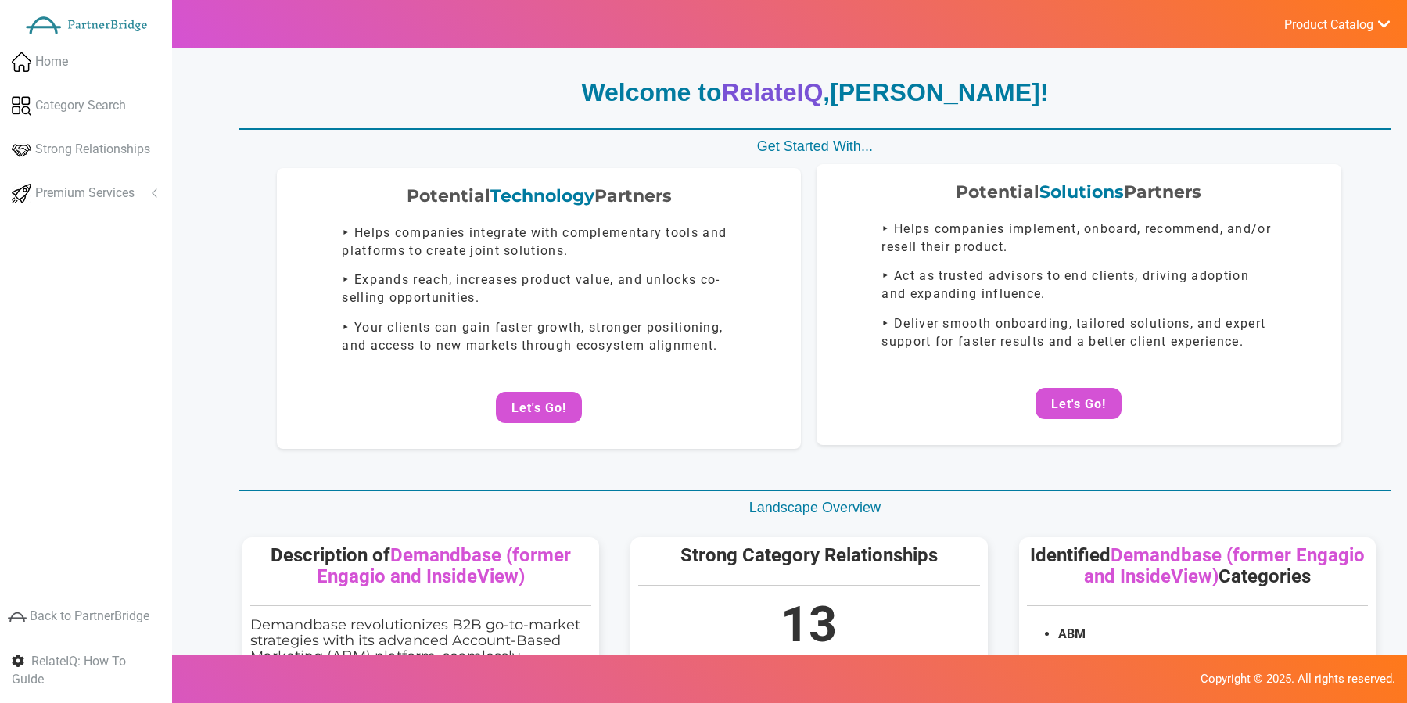
click at [818, 285] on div "Potential Solutions Partners ‣ Helps companies implement, onboard, recommend, a…" at bounding box center [1079, 304] width 524 height 281
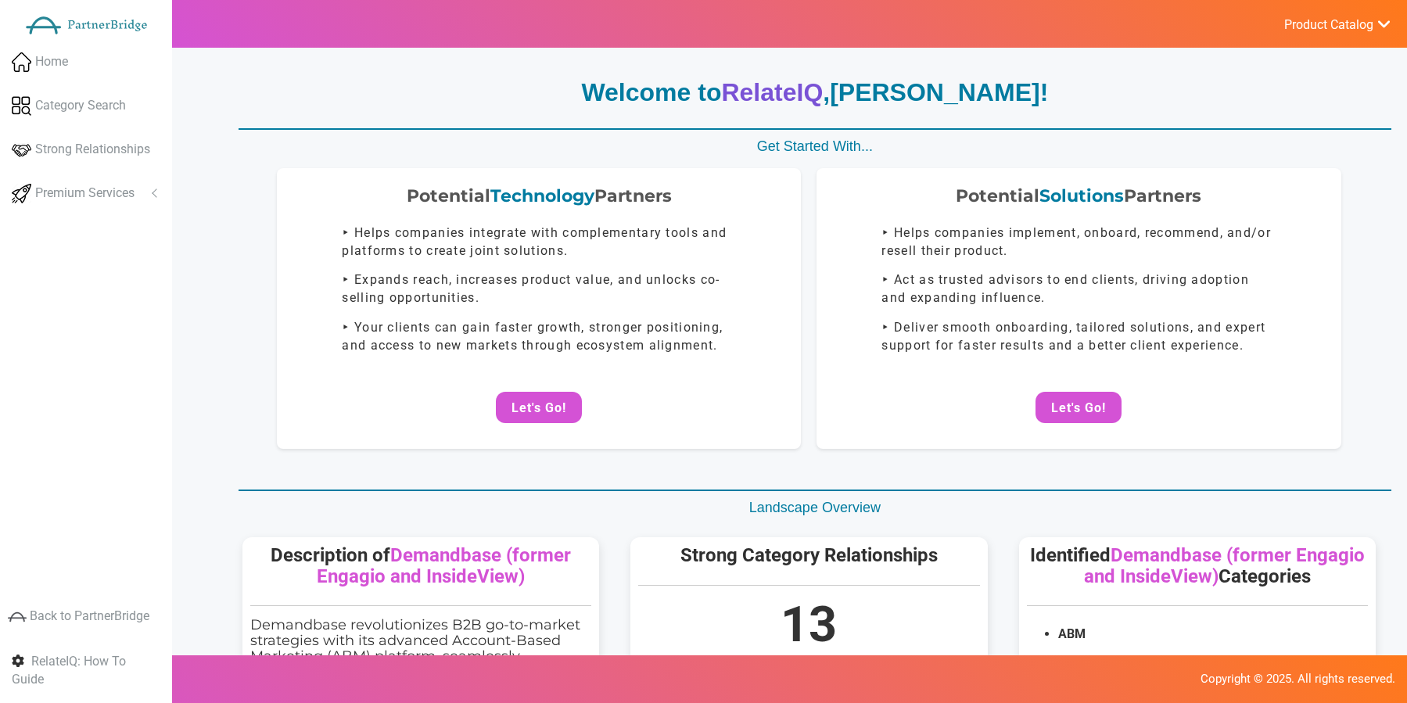
click at [809, 247] on div "Potential Technology Partners ‣ Helps companies integrate with complementary to…" at bounding box center [809, 308] width 1165 height 281
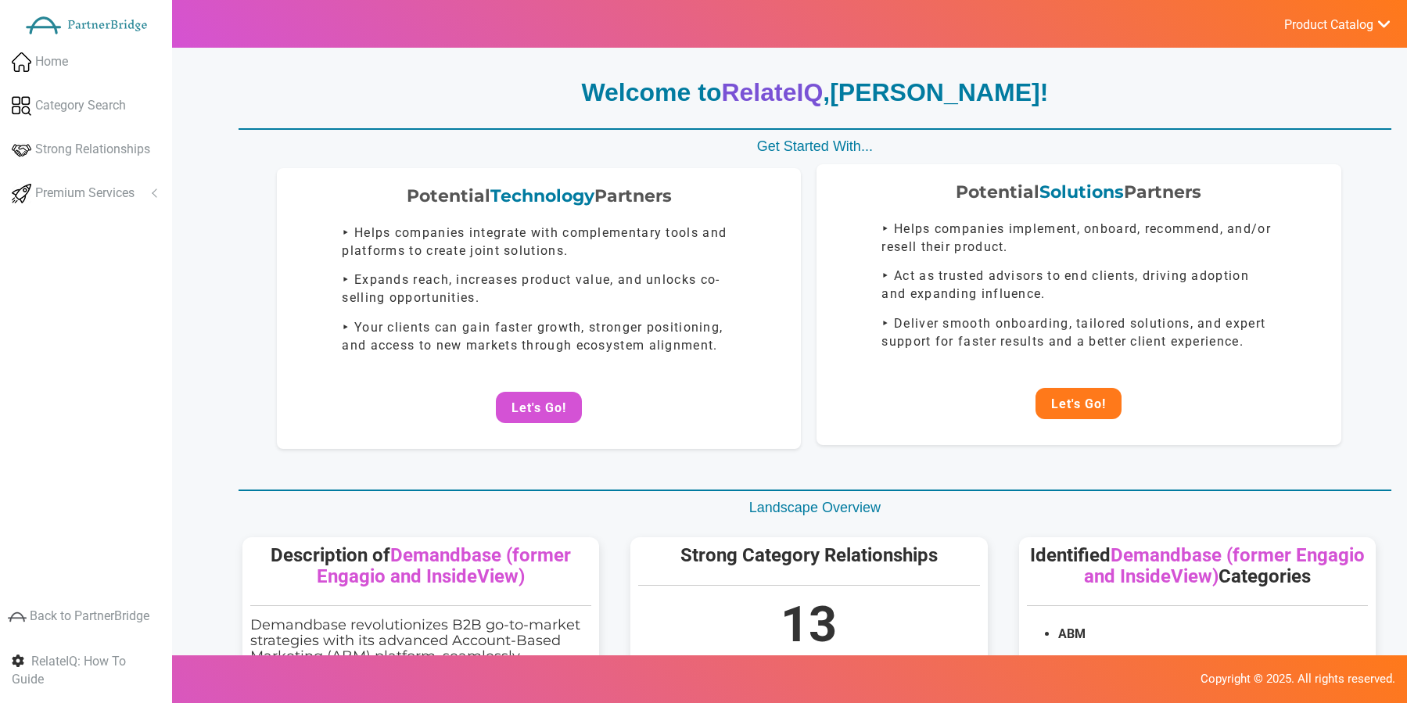
click at [1062, 394] on button "Let's Go!" at bounding box center [1079, 403] width 86 height 31
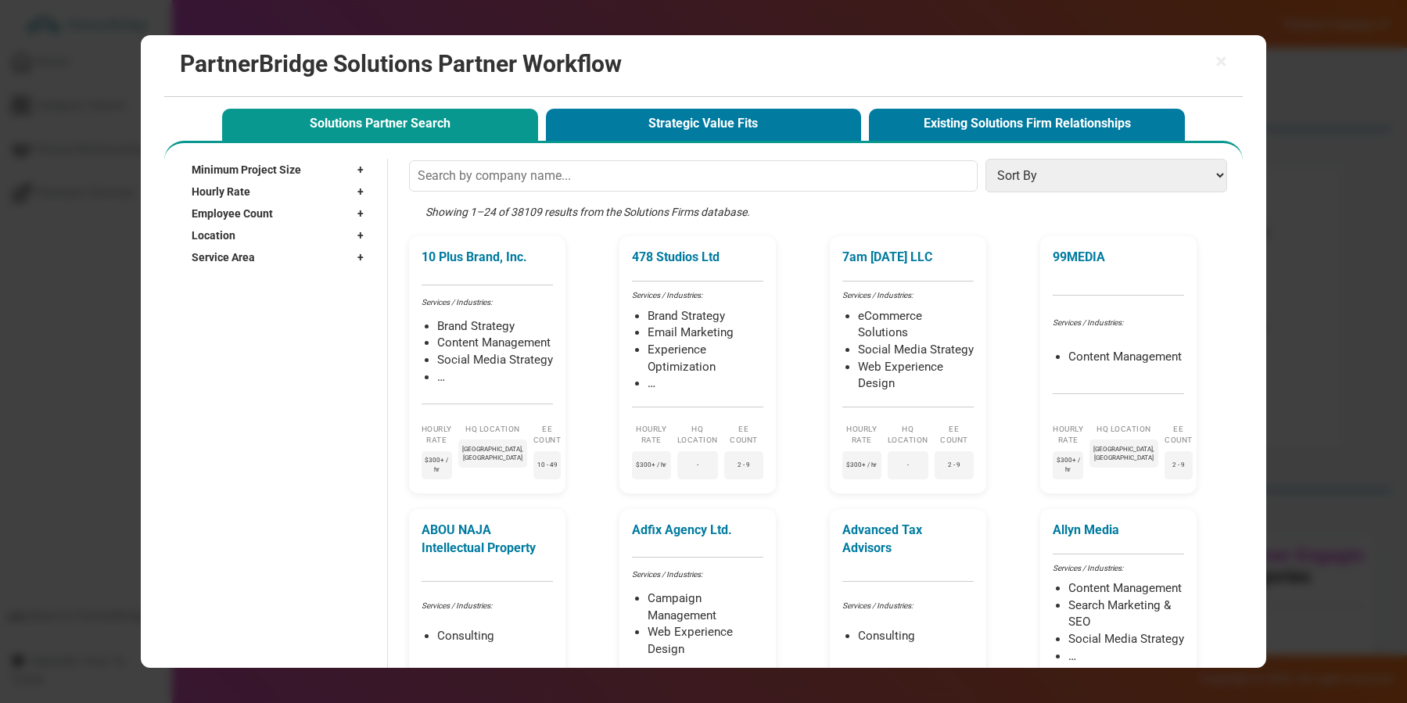
click at [735, 135] on button "Strategic Value Fits" at bounding box center [704, 125] width 316 height 32
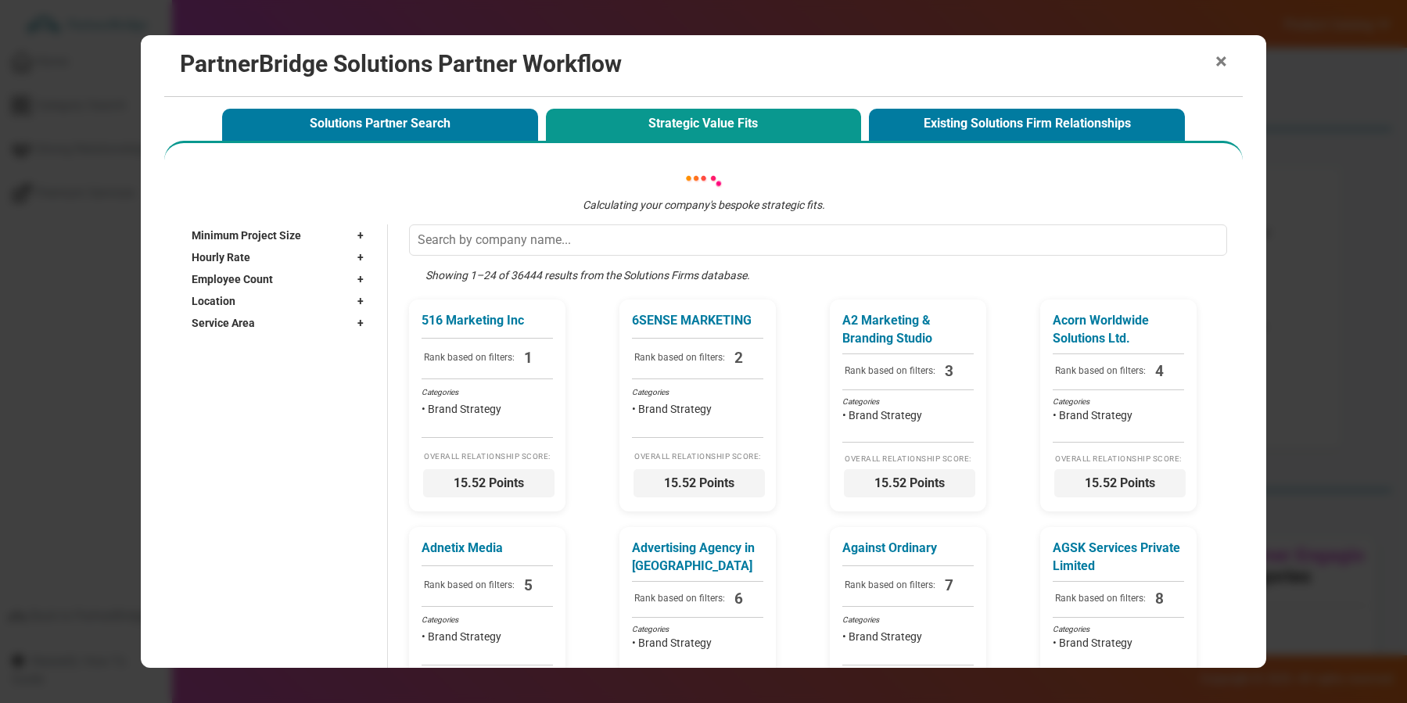
drag, startPoint x: 1208, startPoint y: 58, endPoint x: 1217, endPoint y: 58, distance: 9.4
click at [1210, 58] on h2 "PartnerBridge Solutions Partner Workflow" at bounding box center [704, 64] width 1048 height 26
click at [1217, 59] on span "×" at bounding box center [1222, 62] width 12 height 22
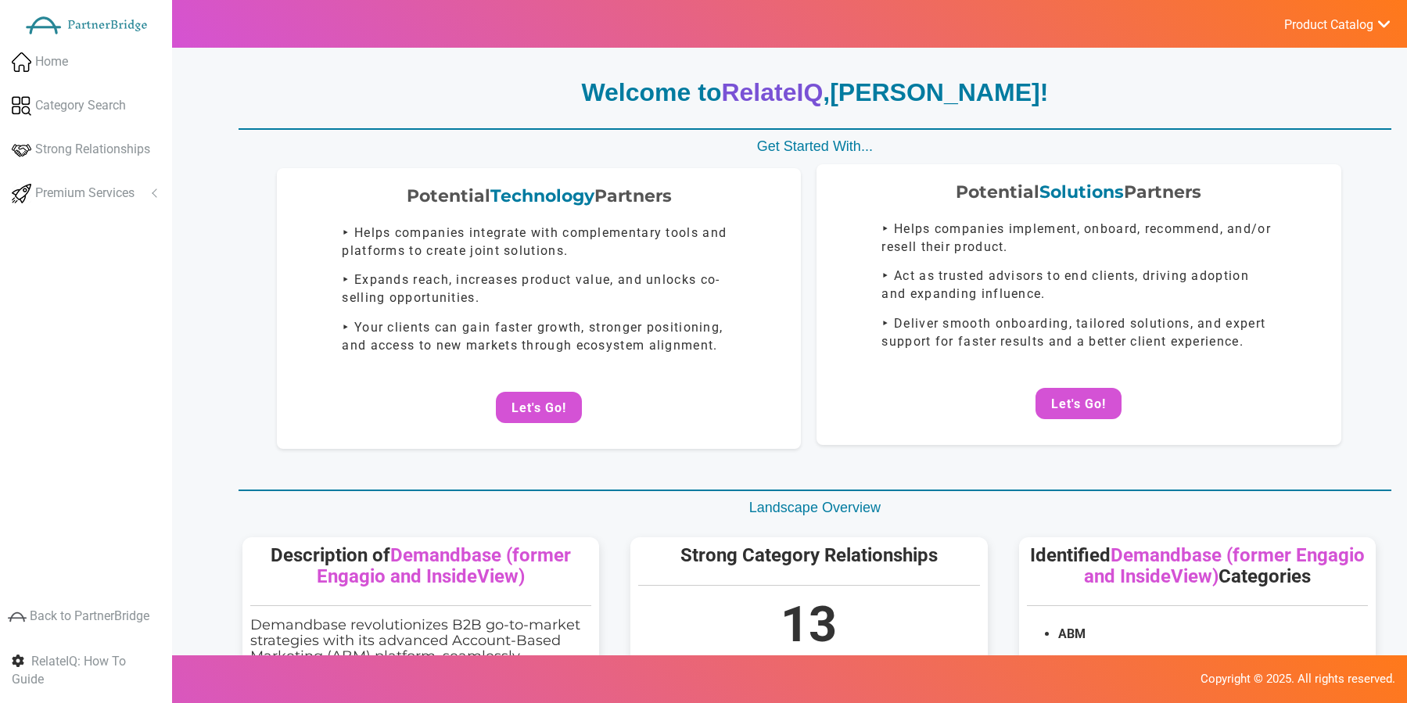
drag, startPoint x: 1024, startPoint y: 370, endPoint x: 1057, endPoint y: 384, distance: 35.7
click at [1030, 368] on div "Potential Solutions Partners ‣ Helps companies implement, onboard, recommend, a…" at bounding box center [1079, 304] width 524 height 281
click at [1060, 388] on button "Let's Go!" at bounding box center [1079, 403] width 86 height 31
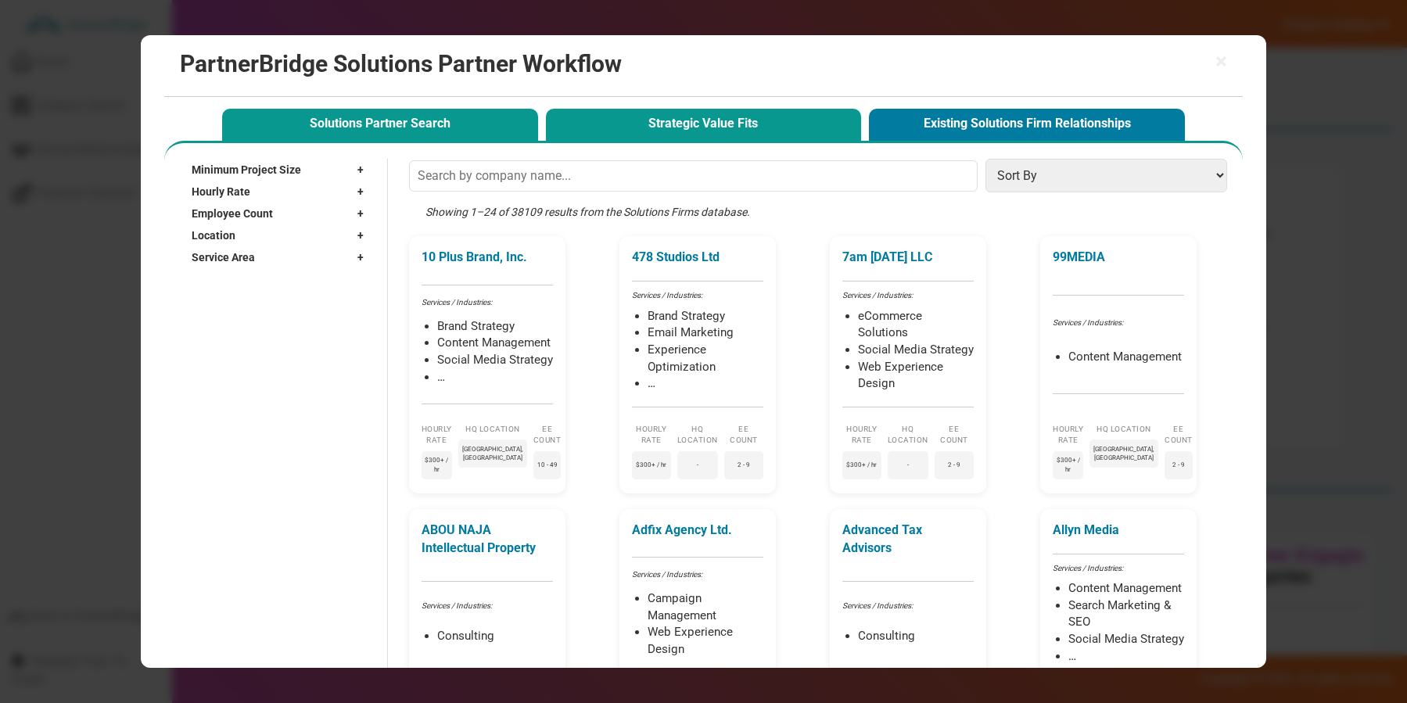
click at [721, 124] on button "Strategic Value Fits" at bounding box center [704, 125] width 316 height 32
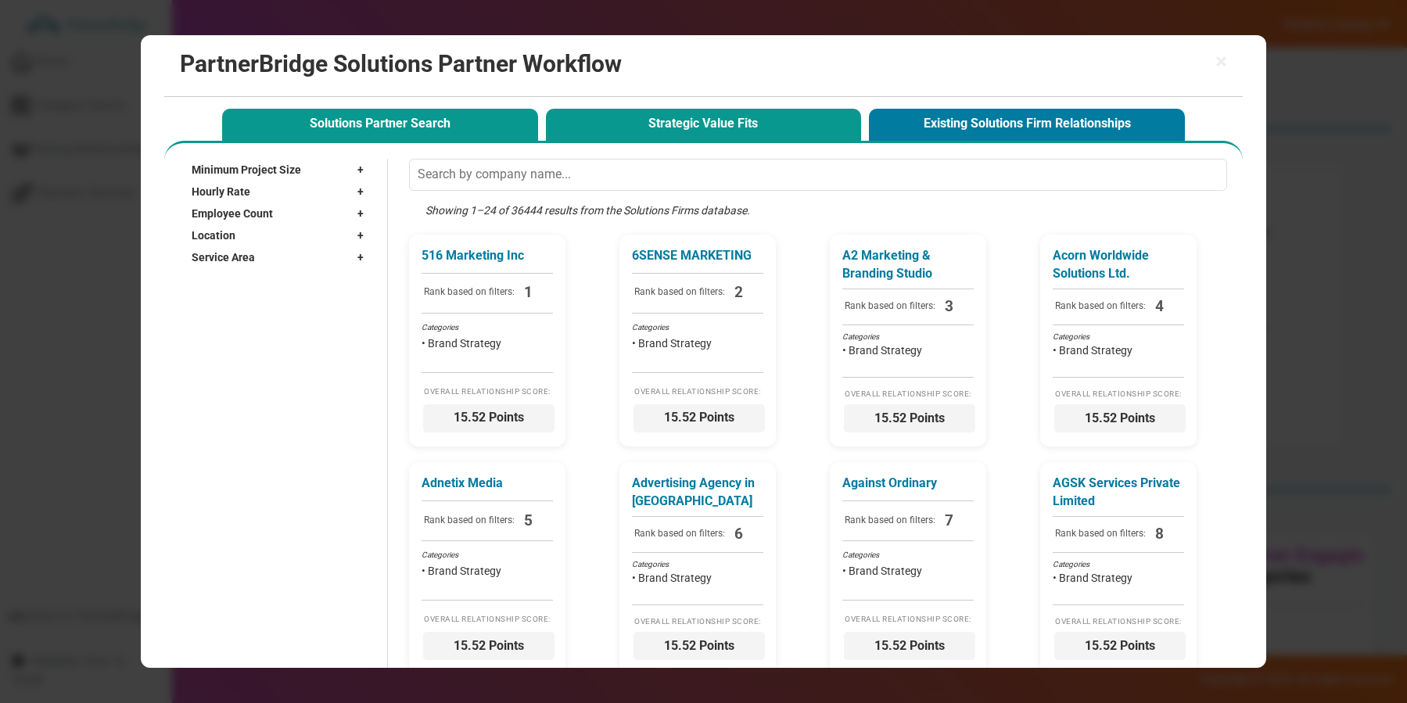
click at [470, 124] on button "Solutions Partner Search" at bounding box center [380, 125] width 316 height 32
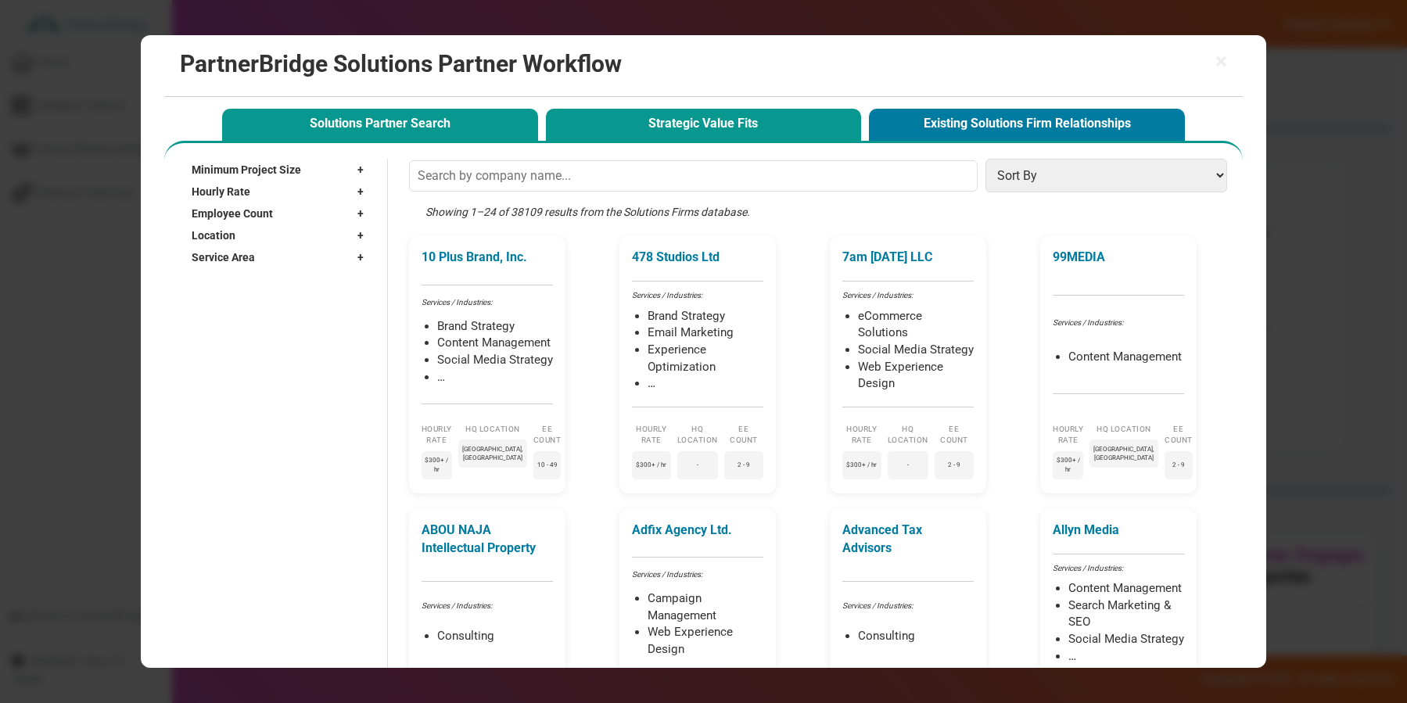
click at [733, 121] on button "Strategic Value Fits" at bounding box center [704, 125] width 316 height 32
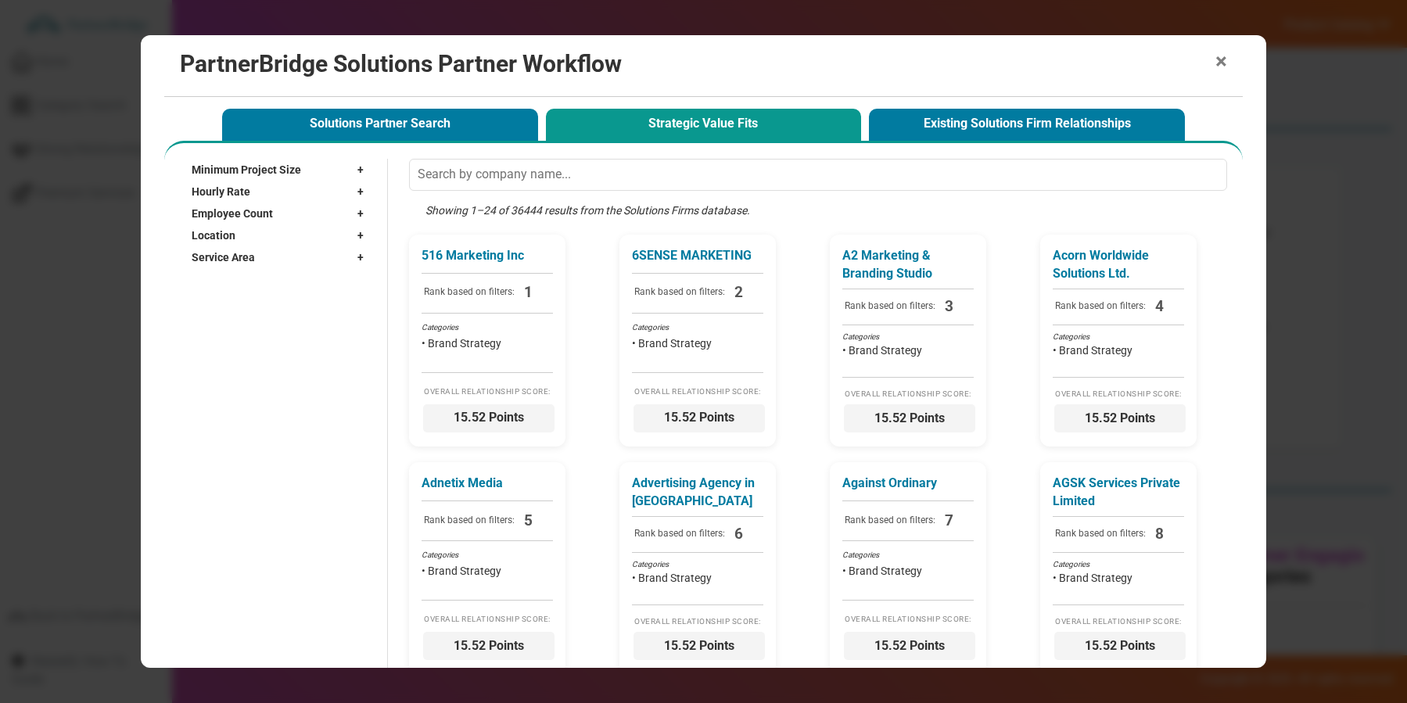
click at [1220, 66] on span "×" at bounding box center [1222, 62] width 12 height 22
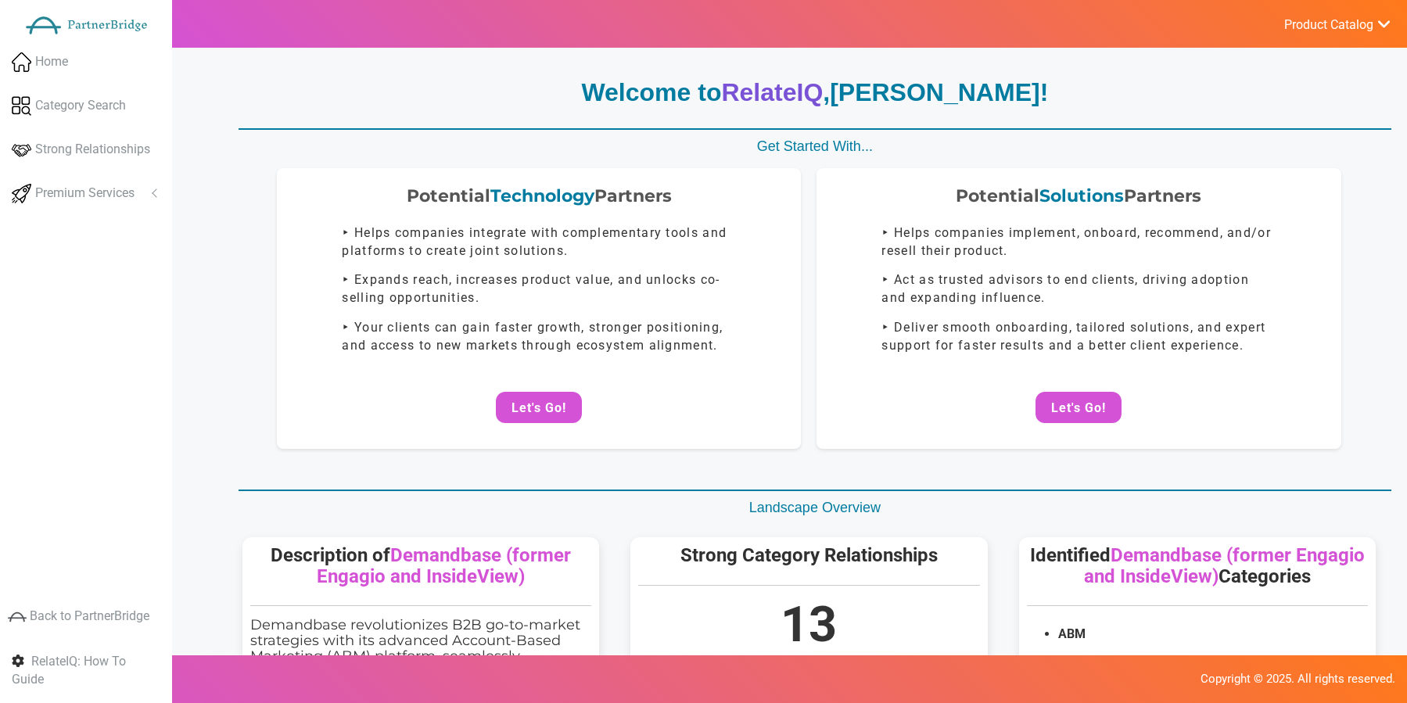
click at [1161, 142] on p "Get Started With..." at bounding box center [815, 147] width 1153 height 20
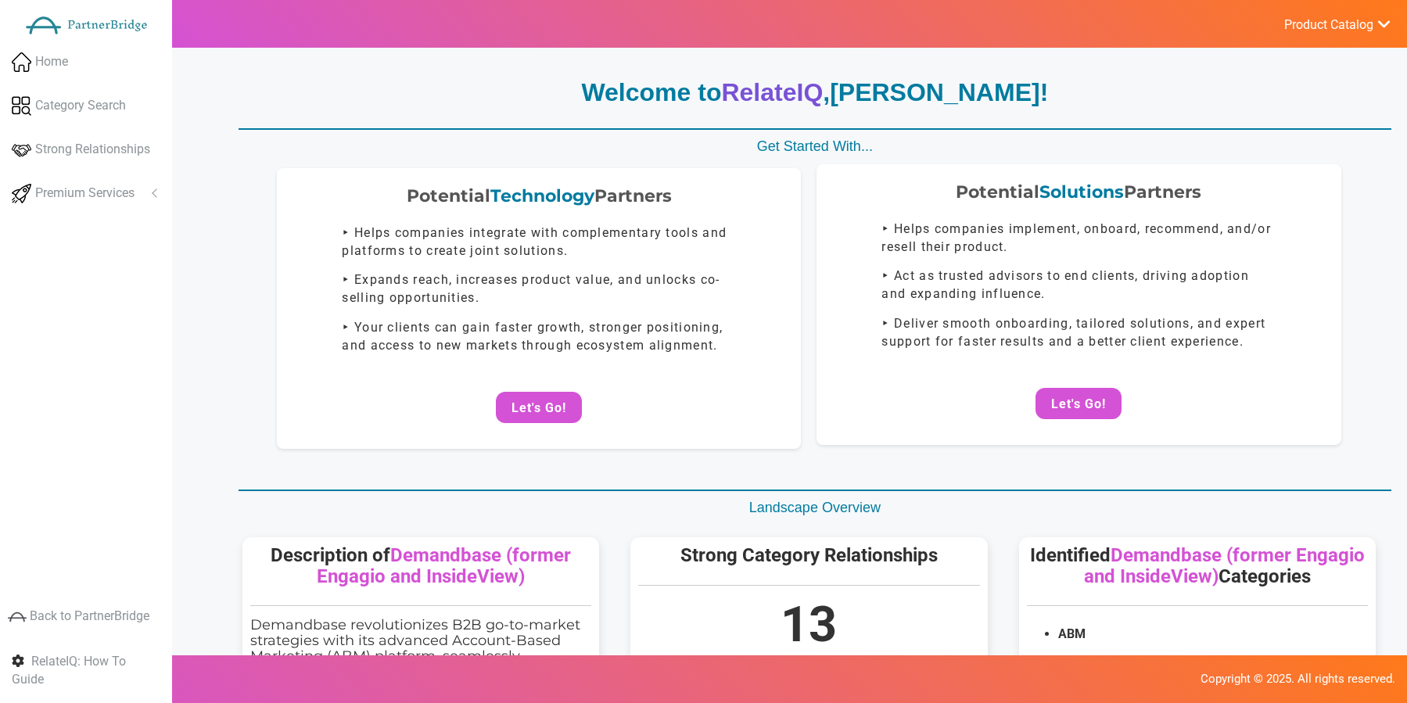
click at [1082, 383] on div "Potential Solutions Partners ‣ Helps companies implement, onboard, recommend, a…" at bounding box center [1079, 304] width 524 height 281
click at [1085, 392] on button "Let's Go!" at bounding box center [1079, 403] width 86 height 31
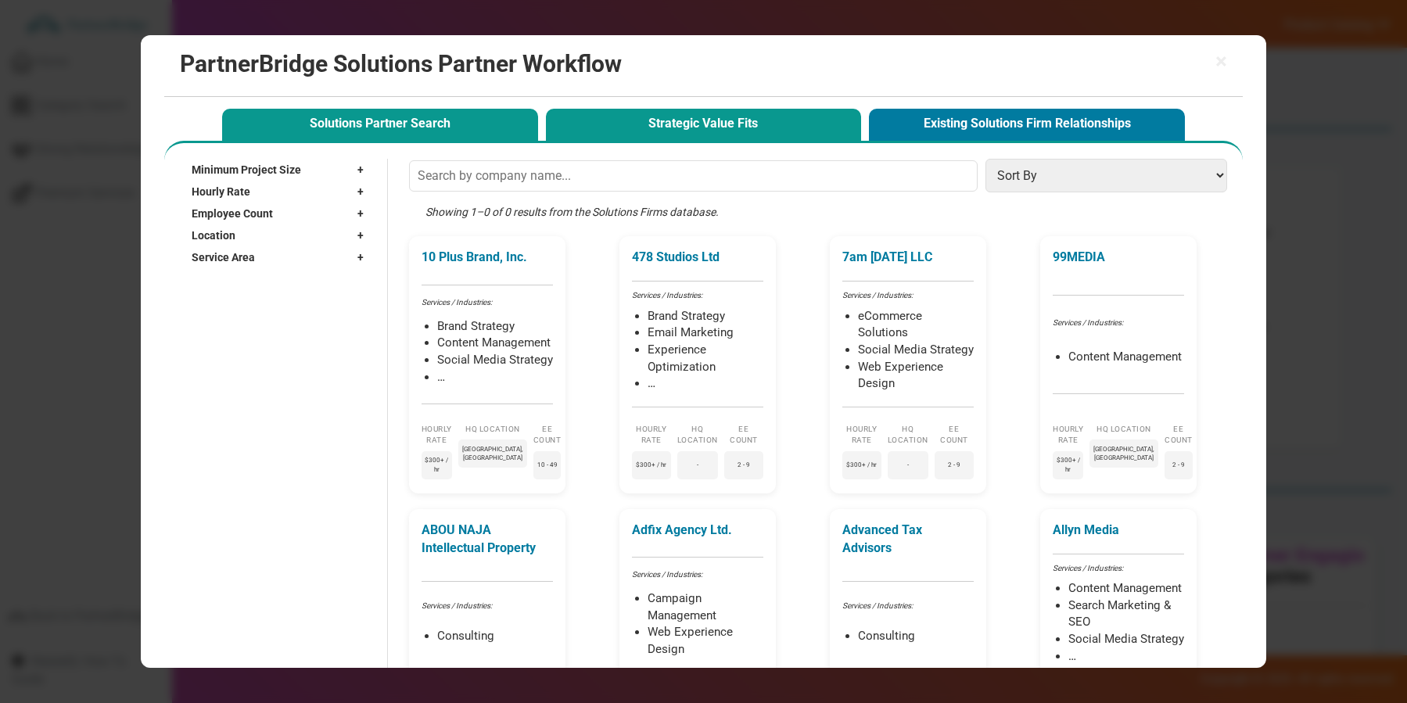
click at [659, 134] on button "Strategic Value Fits" at bounding box center [704, 125] width 316 height 32
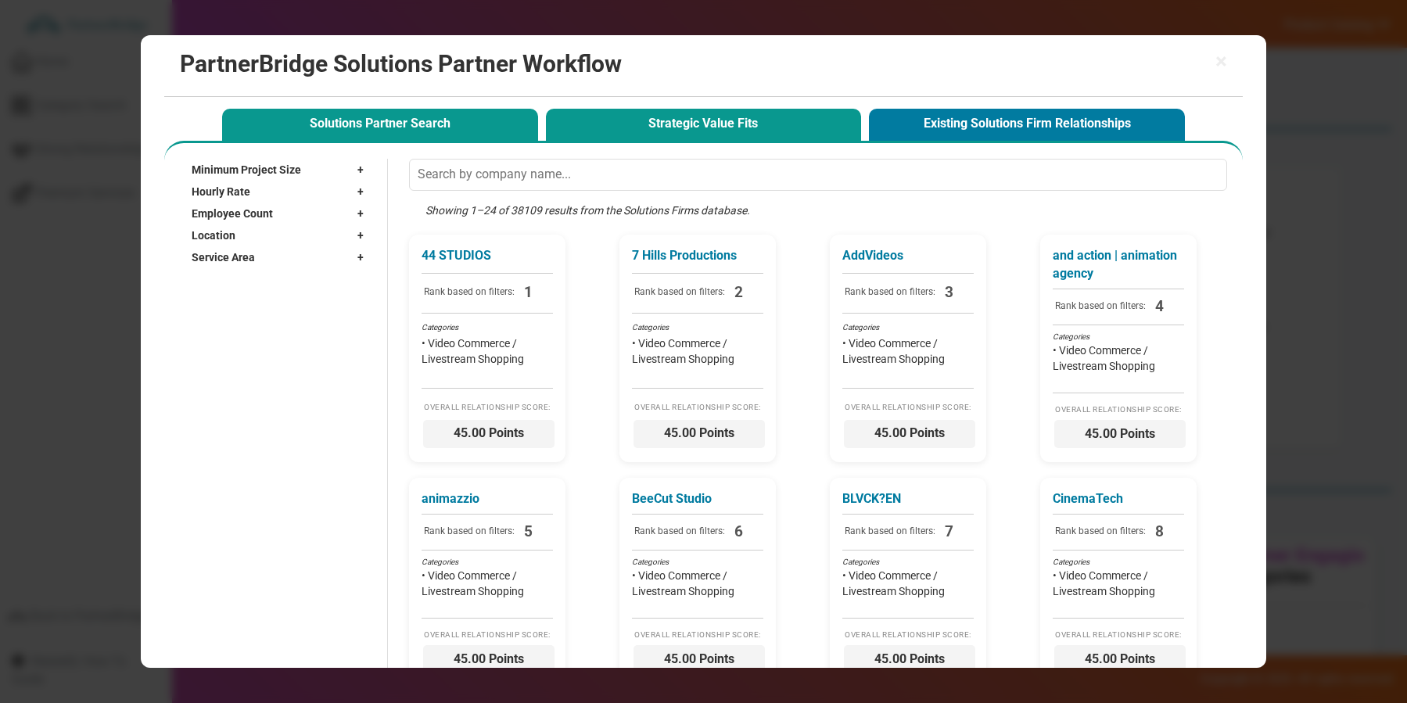
click at [473, 119] on button "Solutions Partner Search" at bounding box center [380, 125] width 316 height 32
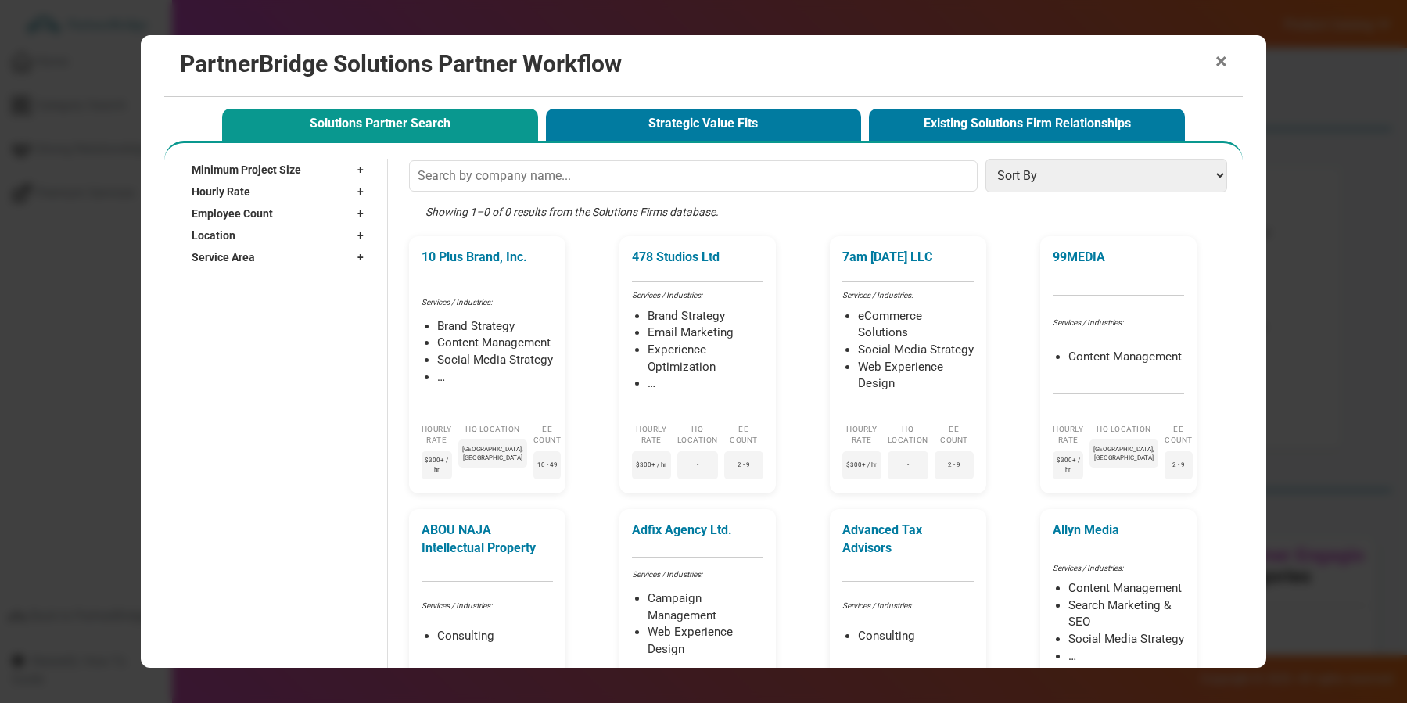
click at [1222, 63] on span "×" at bounding box center [1222, 62] width 12 height 22
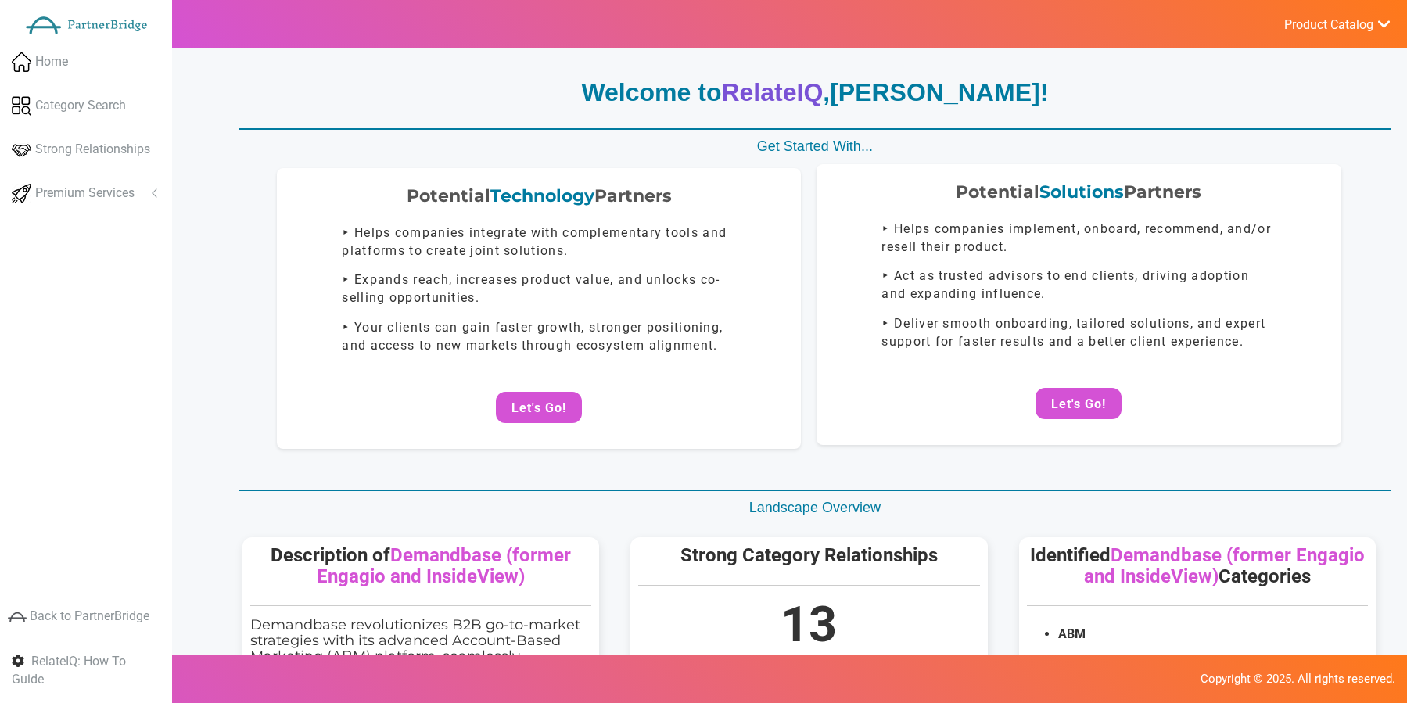
click at [1146, 228] on p "‣ Helps companies implement, onboard, recommend, and/or resell their product." at bounding box center [1079, 239] width 394 height 36
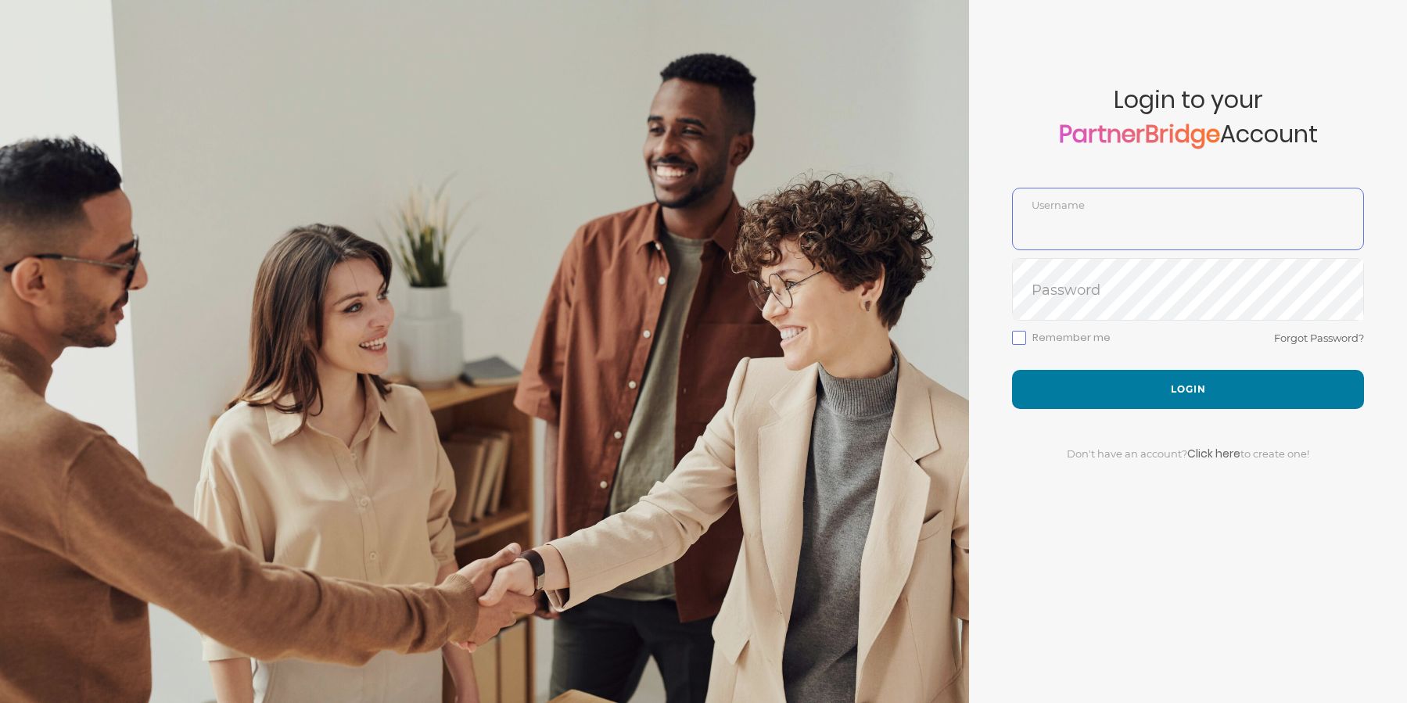
type input "RachelCollie"
click at [1177, 325] on form "Account created successfully! Please enter your username and password below to …" at bounding box center [1188, 351] width 438 height 703
click at [1211, 360] on div "Remember me Forgot Password?" at bounding box center [1188, 349] width 352 height 41
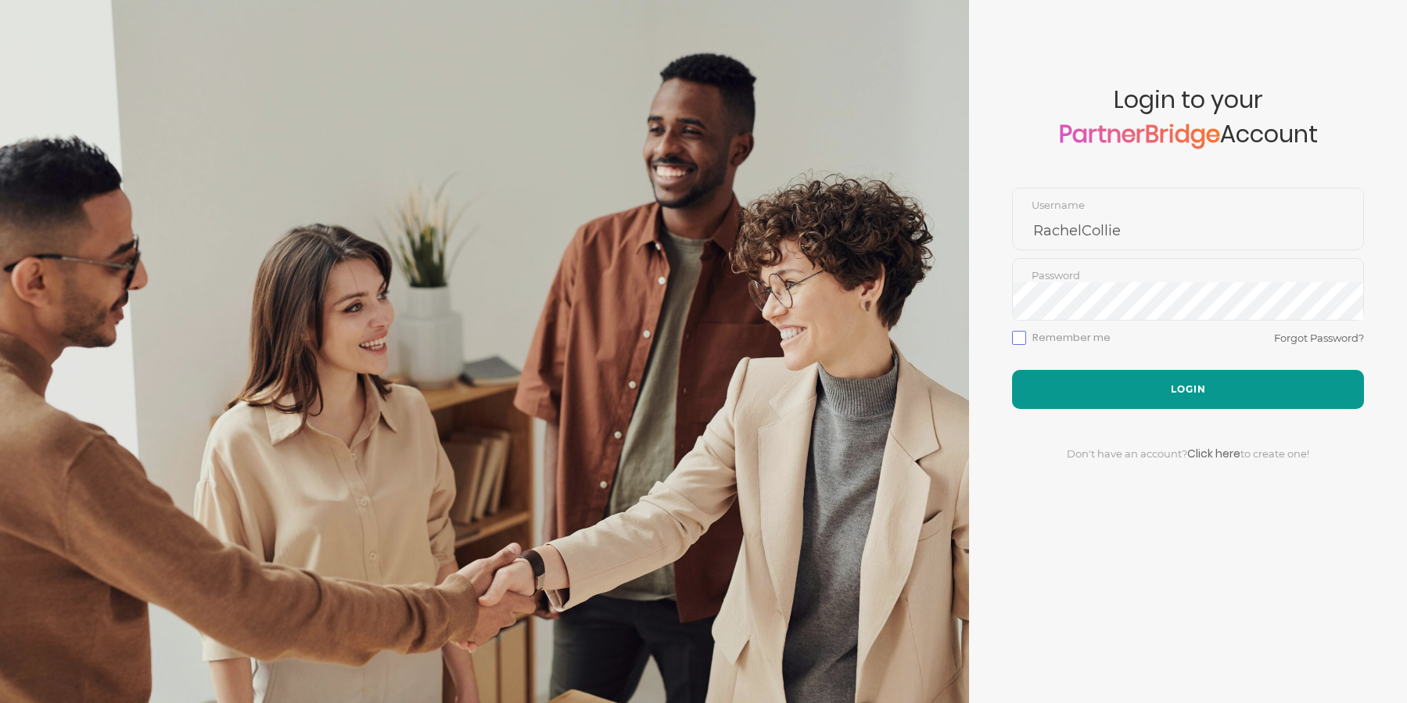
click at [1213, 371] on button "Login" at bounding box center [1188, 389] width 352 height 39
type input "RachelCollie"
click at [1141, 372] on button "Login" at bounding box center [1188, 389] width 352 height 39
